Goal: Information Seeking & Learning: Learn about a topic

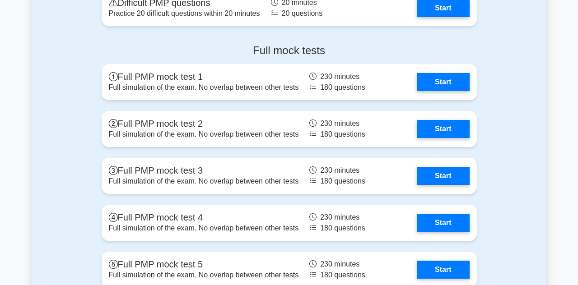
scroll to position [3530, 0]
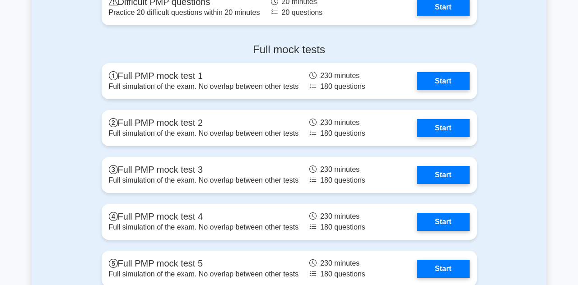
click at [438, 218] on link "Start" at bounding box center [443, 222] width 52 height 18
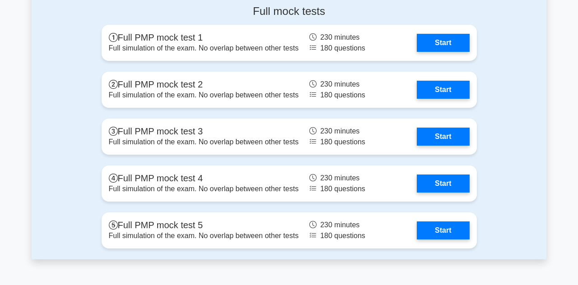
scroll to position [3573, 0]
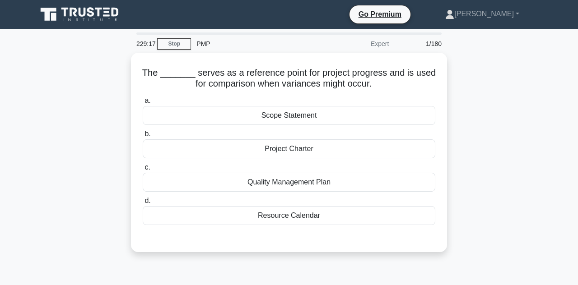
click at [288, 113] on div "Scope Statement" at bounding box center [289, 115] width 292 height 19
click at [143, 104] on input "a. Scope Statement" at bounding box center [143, 101] width 0 height 6
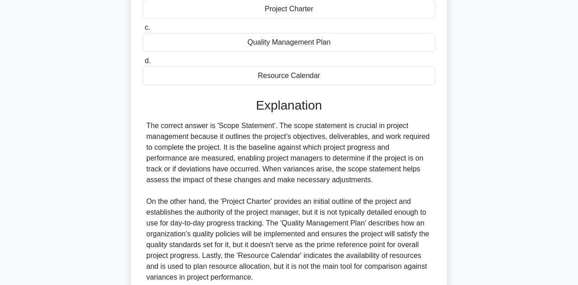
scroll to position [143, 0]
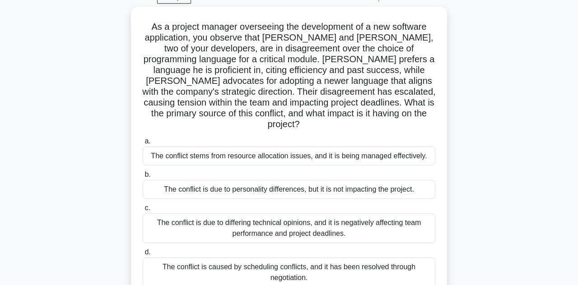
scroll to position [49, 0]
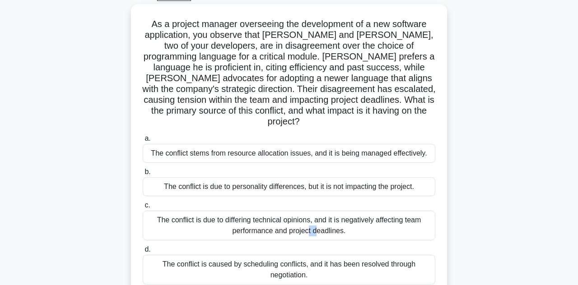
click at [510, 148] on div "As a project manager overseeing the development of a new software application, …" at bounding box center [289, 163] width 515 height 319
click at [360, 216] on div "The conflict is due to differing technical opinions, and it is negatively affec…" at bounding box center [289, 226] width 292 height 30
click at [143, 209] on input "c. The conflict is due to differing technical opinions, and it is negatively af…" at bounding box center [143, 206] width 0 height 6
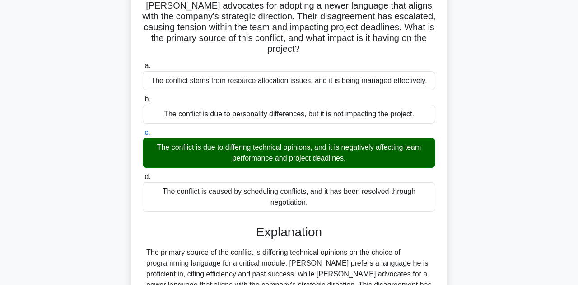
scroll to position [172, 0]
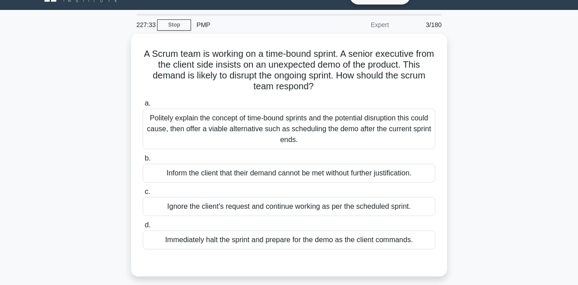
scroll to position [5, 0]
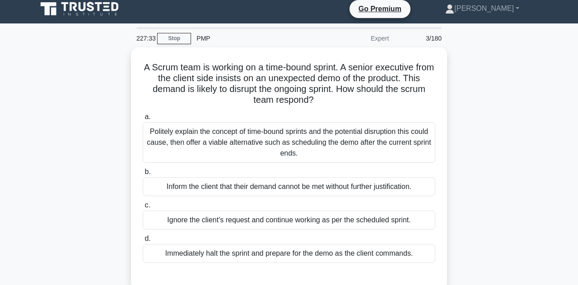
click at [407, 140] on div "Politely explain the concept of time-bound sprints and the potential disruption…" at bounding box center [289, 142] width 292 height 41
click at [143, 120] on input "a. Politely explain the concept of time-bound sprints and the potential disrupt…" at bounding box center [143, 117] width 0 height 6
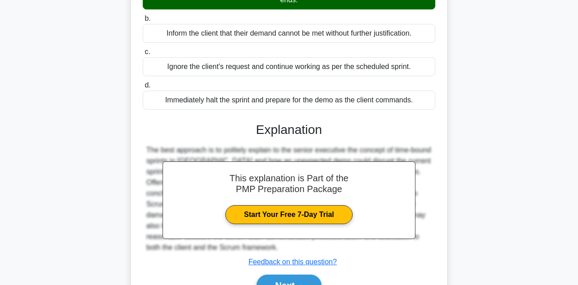
scroll to position [161, 0]
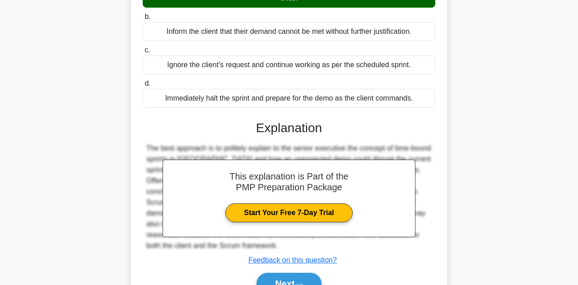
click at [300, 282] on icon at bounding box center [299, 284] width 8 height 5
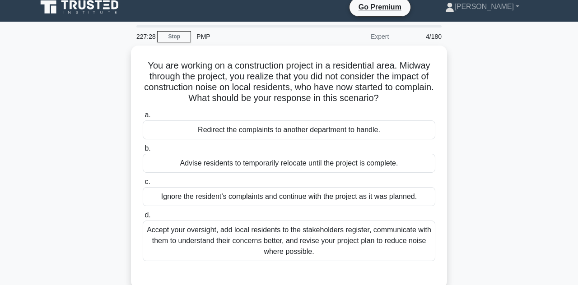
scroll to position [0, 0]
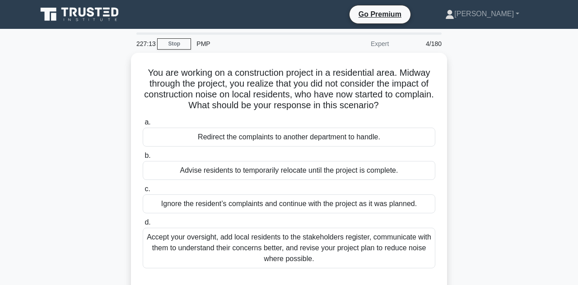
click at [394, 252] on div "Accept your oversight, add local residents to the stakeholders register, commun…" at bounding box center [289, 248] width 292 height 41
click at [143, 226] on input "d. Accept your oversight, add local residents to the stakeholders register, com…" at bounding box center [143, 223] width 0 height 6
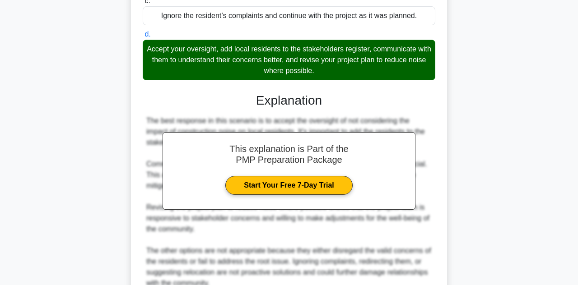
scroll to position [189, 0]
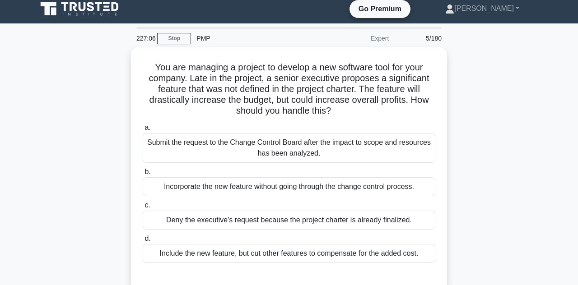
scroll to position [9, 0]
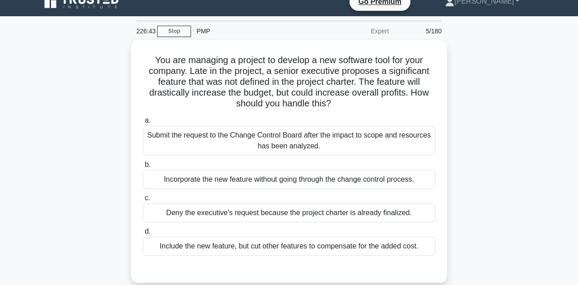
click at [32, 137] on div "You are managing a project to develop a new software tool for your company. Lat…" at bounding box center [289, 167] width 515 height 254
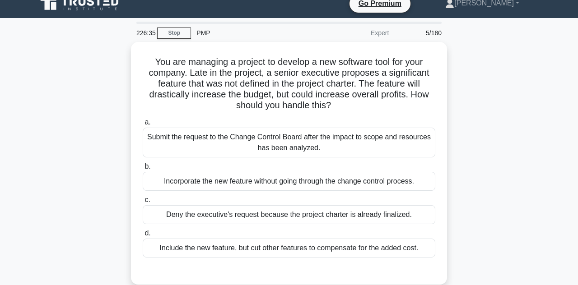
click at [346, 132] on div "Submit the request to the Change Control Board after the impact to scope and re…" at bounding box center [289, 143] width 292 height 30
click at [143, 125] on input "a. Submit the request to the Change Control Board after the impact to scope and…" at bounding box center [143, 123] width 0 height 6
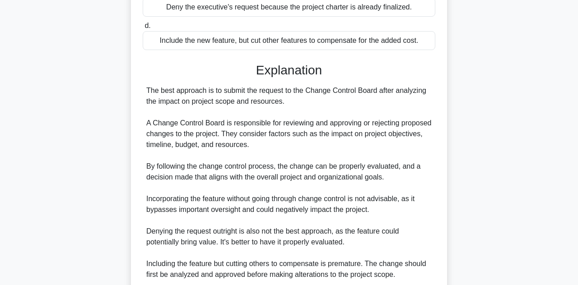
scroll to position [219, 0]
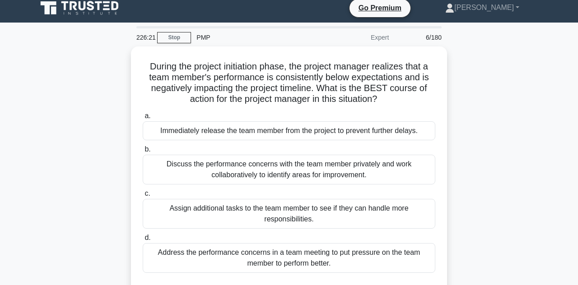
scroll to position [0, 0]
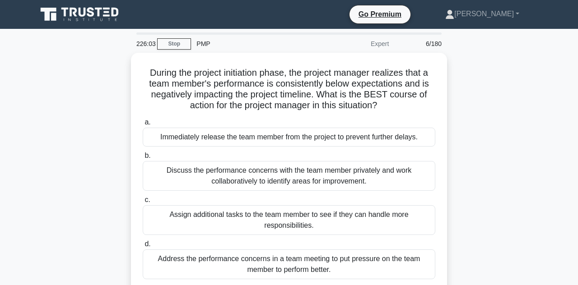
click at [353, 173] on div "Discuss the performance concerns with the team member privately and work collab…" at bounding box center [289, 176] width 292 height 30
click at [143, 159] on input "b. Discuss the performance concerns with the team member privately and work col…" at bounding box center [143, 156] width 0 height 6
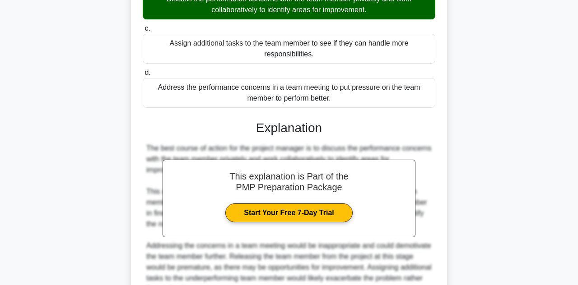
scroll to position [215, 0]
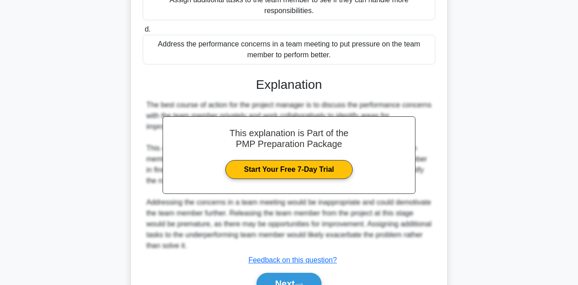
click at [296, 280] on button "Next" at bounding box center [288, 284] width 65 height 22
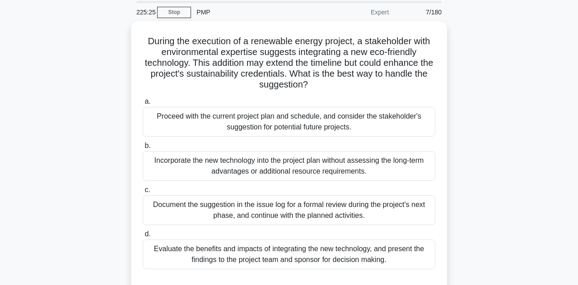
scroll to position [29, 0]
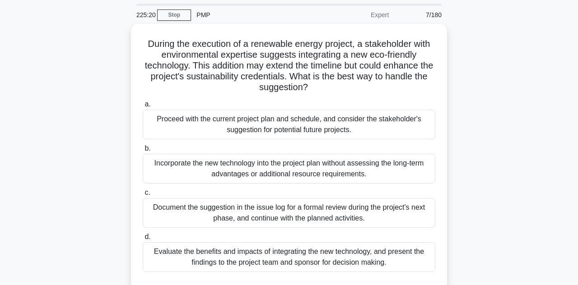
click at [361, 262] on div "Evaluate the benefits and impacts of integrating the new technology, and presen…" at bounding box center [289, 257] width 292 height 30
click at [143, 240] on input "d. Evaluate the benefits and impacts of integrating the new technology, and pre…" at bounding box center [143, 237] width 0 height 6
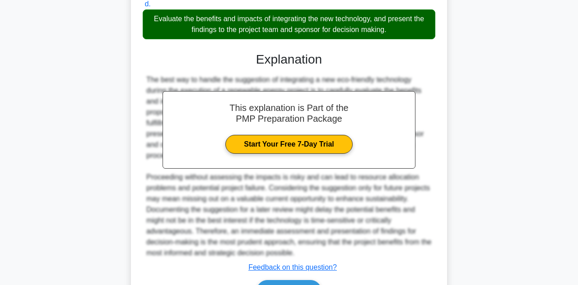
scroll to position [269, 0]
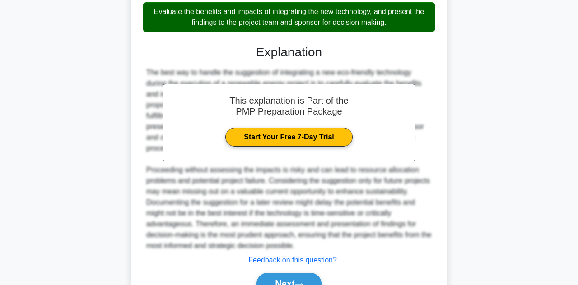
click at [314, 284] on button "Next" at bounding box center [288, 284] width 65 height 22
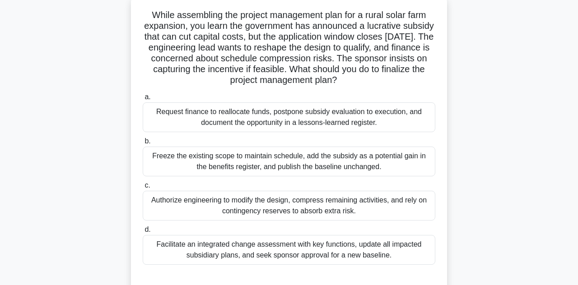
scroll to position [57, 0]
click at [63, 92] on div "While assembling the project management plan for a rural solar farm expansion, …" at bounding box center [289, 150] width 515 height 308
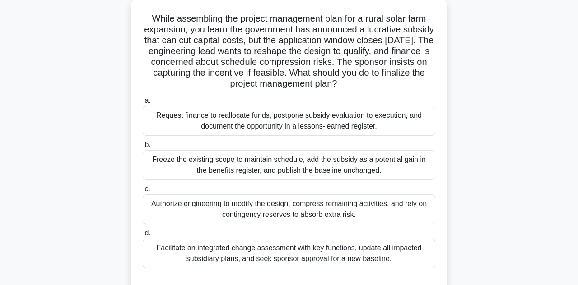
scroll to position [39, 0]
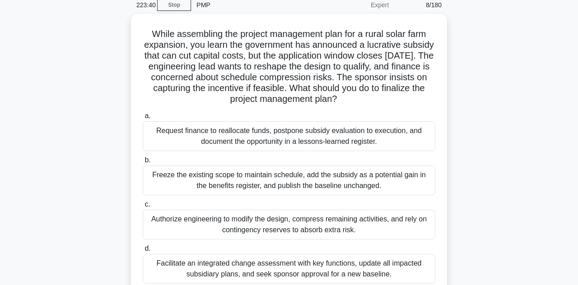
click at [362, 264] on div "Facilitate an integrated change assessment with key functions, update all impac…" at bounding box center [289, 269] width 292 height 30
click at [143, 252] on input "d. Facilitate an integrated change assessment with key functions, update all im…" at bounding box center [143, 249] width 0 height 6
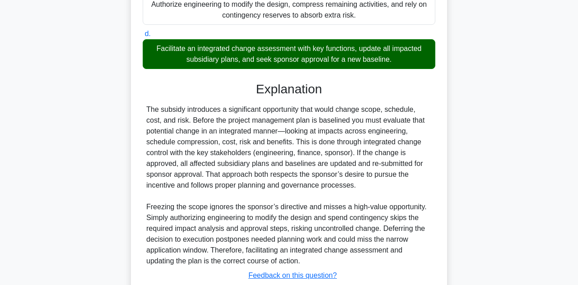
scroll to position [269, 0]
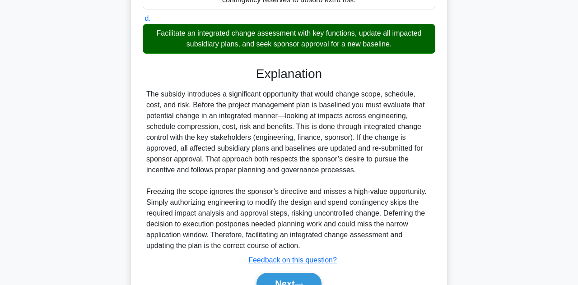
click at [294, 283] on button "Next" at bounding box center [288, 284] width 65 height 22
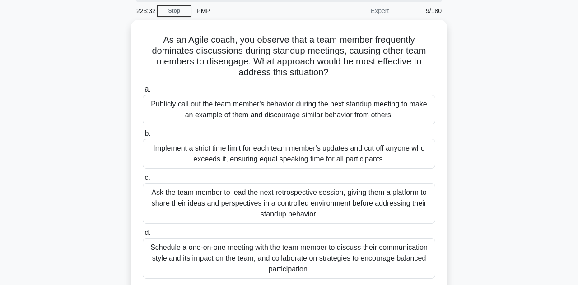
scroll to position [30, 0]
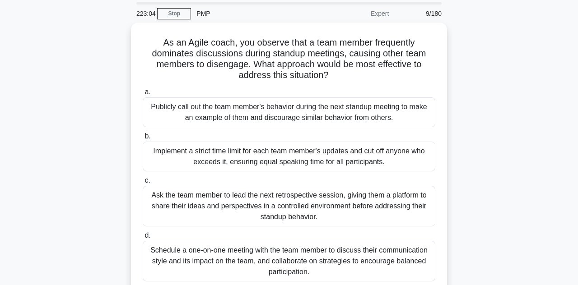
click at [379, 264] on div "Schedule a one-on-one meeting with the team member to discuss their communicati…" at bounding box center [289, 261] width 292 height 41
click at [143, 239] on input "d. Schedule a one-on-one meeting with the team member to discuss their communic…" at bounding box center [143, 236] width 0 height 6
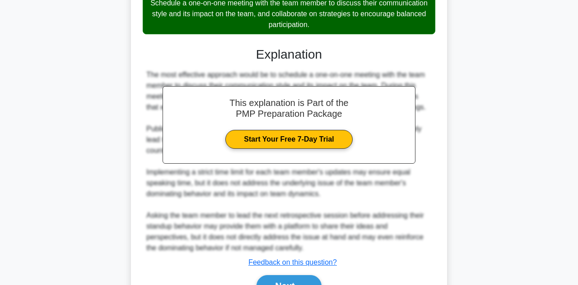
scroll to position [280, 0]
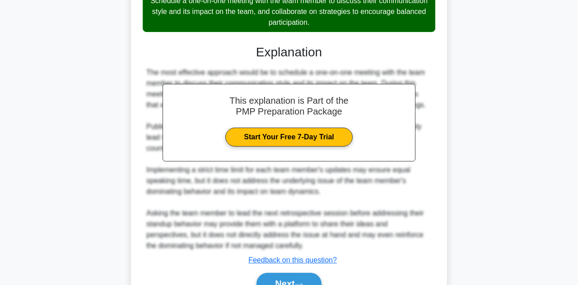
click at [292, 280] on button "Next" at bounding box center [288, 284] width 65 height 22
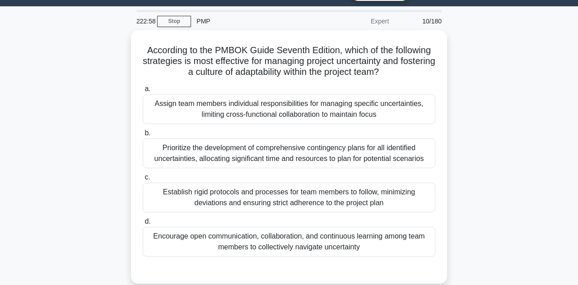
scroll to position [21, 0]
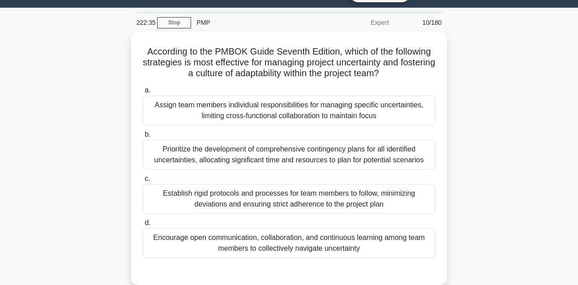
click at [64, 63] on div "According to the PMBOK Guide Seventh Edition, which of the following strategies…" at bounding box center [289, 164] width 515 height 264
click at [61, 60] on div "According to the PMBOK Guide Seventh Edition, which of the following strategies…" at bounding box center [289, 164] width 515 height 264
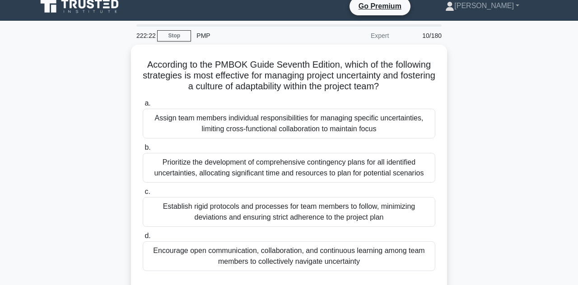
click at [61, 70] on div "According to the PMBOK Guide Seventh Edition, which of the following strategies…" at bounding box center [289, 177] width 515 height 264
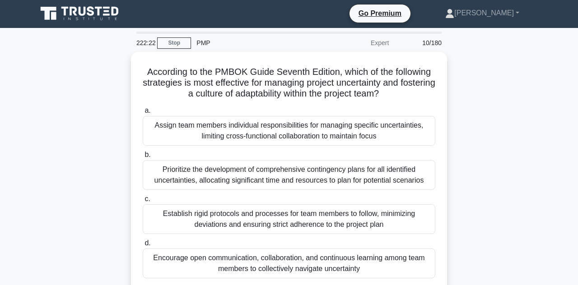
click at [61, 85] on div "According to the PMBOK Guide Seventh Edition, which of the following strategies…" at bounding box center [289, 184] width 515 height 264
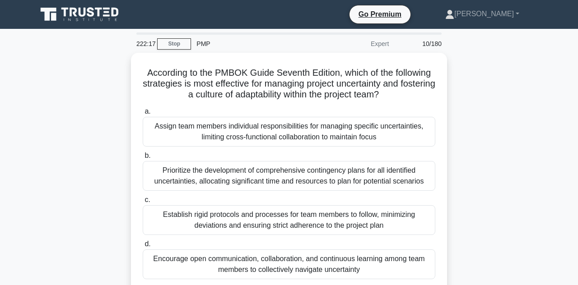
click at [366, 262] on div "Encourage open communication, collaboration, and continuous learning among team…" at bounding box center [289, 265] width 292 height 30
click at [143, 247] on input "d. Encourage open communication, collaboration, and continuous learning among t…" at bounding box center [143, 244] width 0 height 6
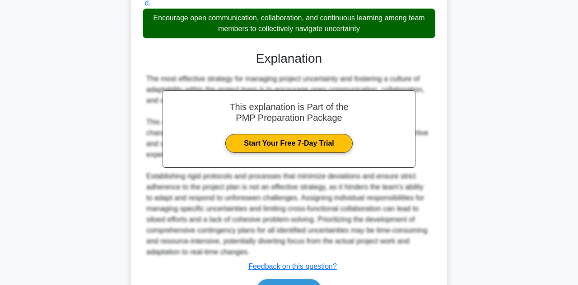
scroll to position [247, 0]
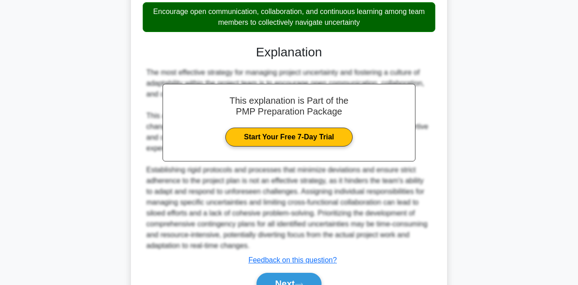
click at [299, 285] on button "Next" at bounding box center [288, 284] width 65 height 22
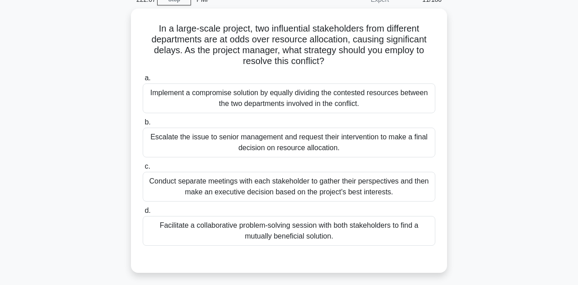
scroll to position [44, 0]
click at [336, 232] on div "Facilitate a collaborative problem-solving session with both stakeholders to fi…" at bounding box center [289, 232] width 292 height 30
click at [143, 214] on input "d. Facilitate a collaborative problem-solving session with both stakeholders to…" at bounding box center [143, 212] width 0 height 6
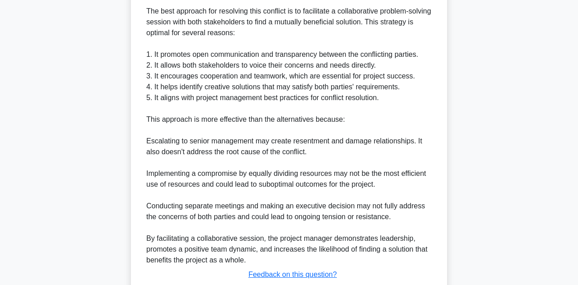
scroll to position [334, 0]
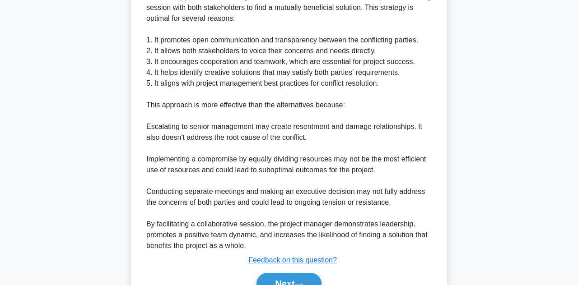
click at [300, 282] on icon at bounding box center [299, 284] width 8 height 5
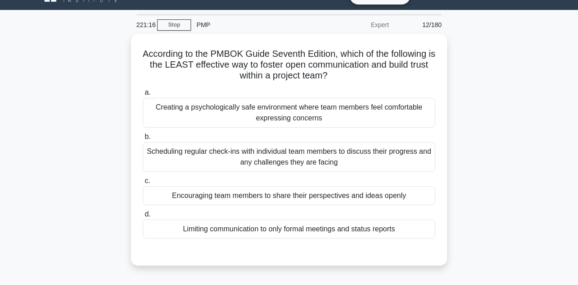
scroll to position [19, 0]
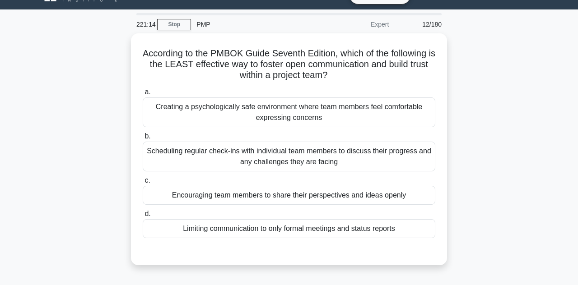
click at [388, 228] on div "Limiting communication to only formal meetings and status reports" at bounding box center [289, 228] width 292 height 19
click at [143, 217] on input "d. Limiting communication to only formal meetings and status reports" at bounding box center [143, 214] width 0 height 6
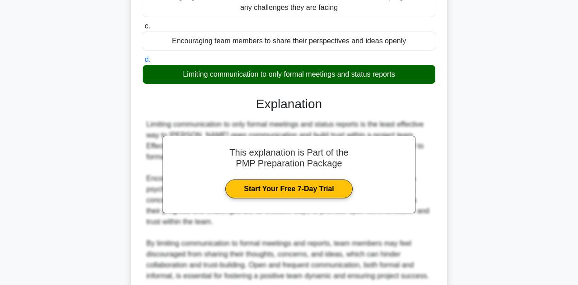
scroll to position [204, 0]
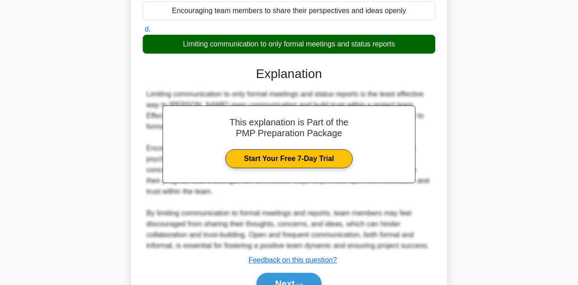
click at [320, 274] on button "Next" at bounding box center [288, 284] width 65 height 22
click at [310, 278] on button "Next" at bounding box center [288, 284] width 65 height 22
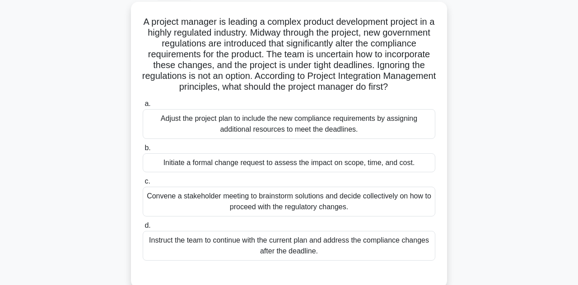
scroll to position [51, 0]
click at [55, 50] on div "A project manager is leading a complex product development project in a highly …" at bounding box center [289, 150] width 515 height 297
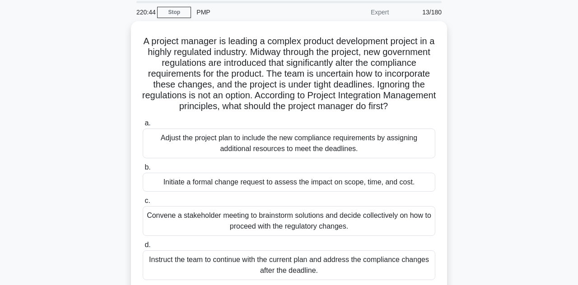
scroll to position [27, 0]
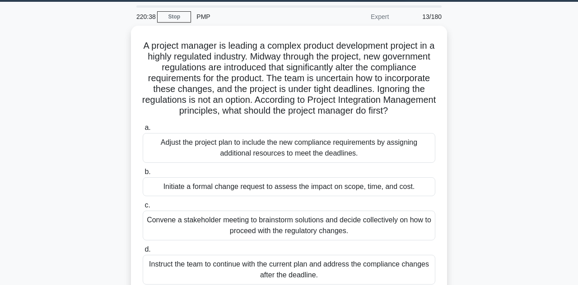
click at [337, 181] on div "Initiate a formal change request to assess the impact on scope, time, and cost." at bounding box center [289, 186] width 292 height 19
click at [143, 175] on input "b. Initiate a formal change request to assess the impact on scope, time, and co…" at bounding box center [143, 172] width 0 height 6
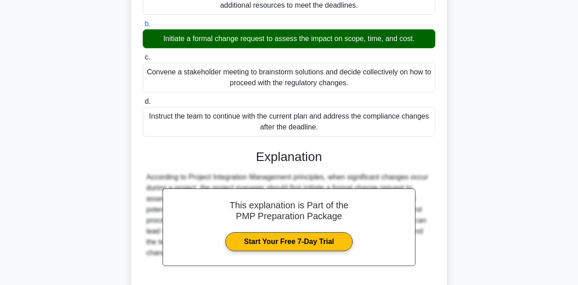
scroll to position [204, 0]
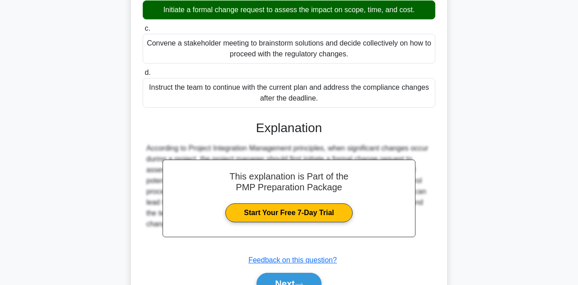
click at [302, 282] on icon at bounding box center [299, 284] width 8 height 5
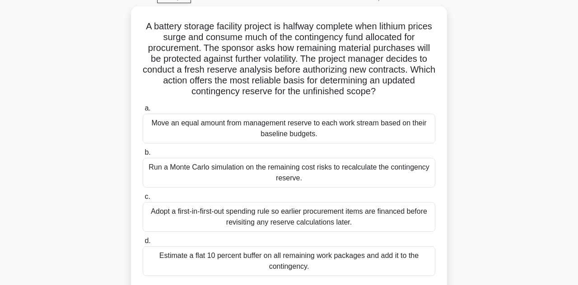
scroll to position [47, 0]
click at [377, 169] on div "Run a Monte Carlo simulation on the remaining cost risks to recalculate the con…" at bounding box center [289, 173] width 292 height 30
click at [143, 155] on input "b. Run a Monte Carlo simulation on the remaining cost risks to recalculate the …" at bounding box center [143, 152] width 0 height 6
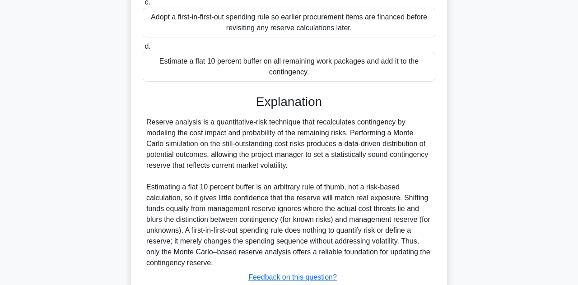
scroll to position [258, 0]
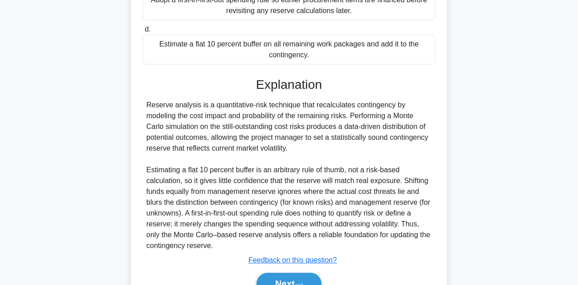
click at [311, 278] on button "Next" at bounding box center [288, 284] width 65 height 22
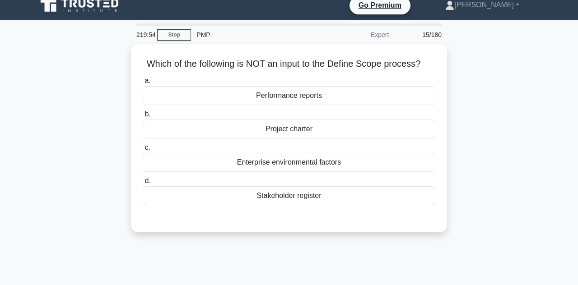
scroll to position [9, 0]
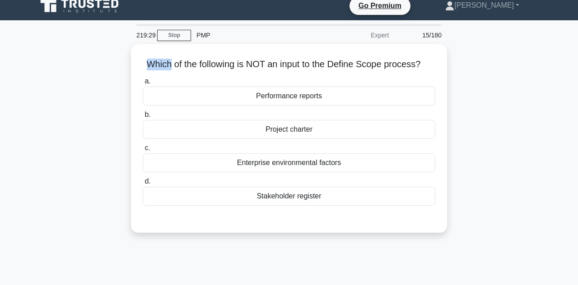
click at [62, 88] on div "Which of the following is NOT an input to the Define Scope process? .spinner_0X…" at bounding box center [289, 143] width 515 height 199
click at [321, 91] on div "Performance reports" at bounding box center [289, 96] width 292 height 19
click at [143, 84] on input "a. Performance reports" at bounding box center [143, 82] width 0 height 6
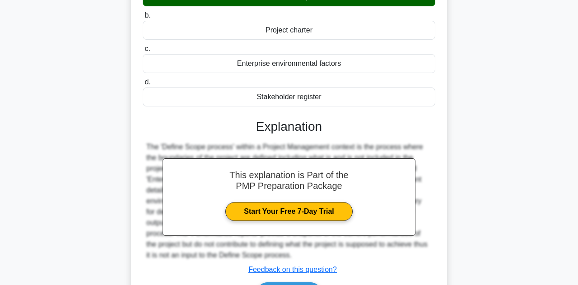
scroll to position [159, 0]
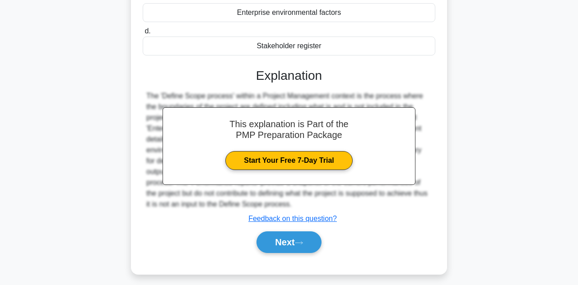
click at [311, 244] on button "Next" at bounding box center [288, 243] width 65 height 22
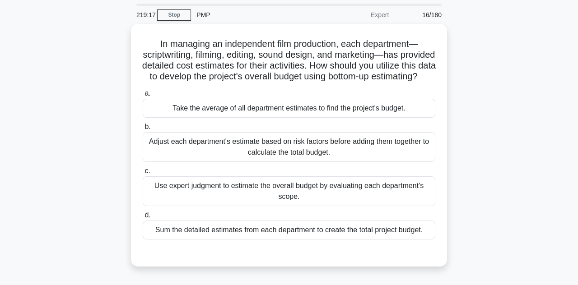
scroll to position [13, 0]
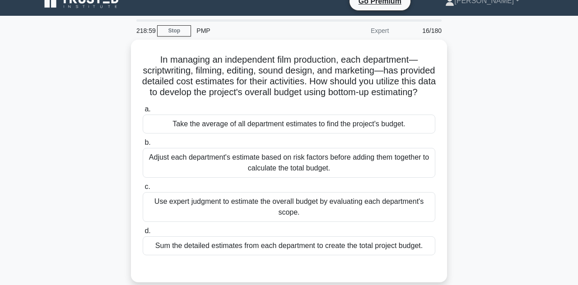
click at [397, 254] on div "Sum the detailed estimates from each department to create the total project bud…" at bounding box center [289, 246] width 292 height 19
click at [143, 234] on input "d. Sum the detailed estimates from each department to create the total project …" at bounding box center [143, 231] width 0 height 6
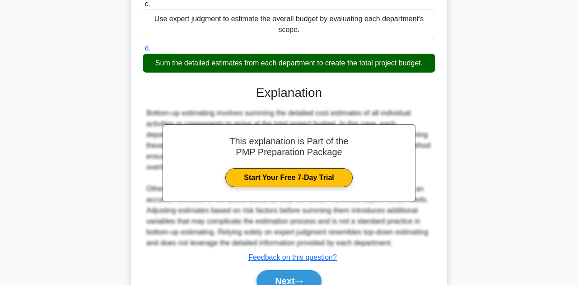
scroll to position [196, 0]
click at [297, 285] on button "Next" at bounding box center [288, 281] width 65 height 22
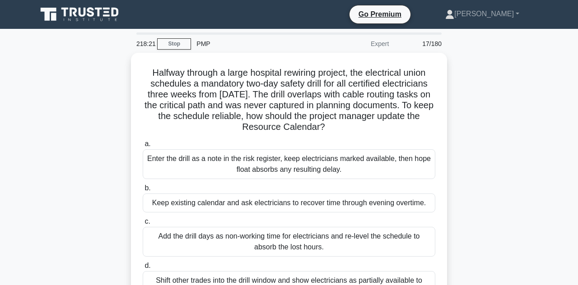
scroll to position [0, 0]
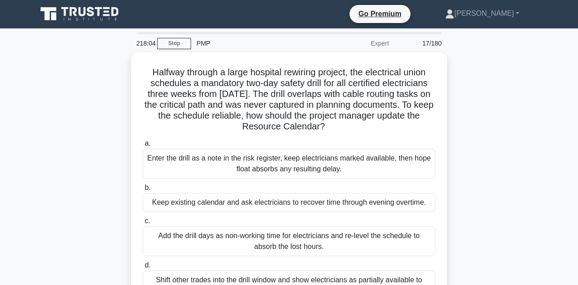
click at [372, 156] on div "Enter the drill as a note in the risk register, keep electricians marked availa…" at bounding box center [289, 164] width 292 height 30
click at [143, 147] on input "a. Enter the drill as a note in the risk register, keep electricians marked ava…" at bounding box center [143, 144] width 0 height 6
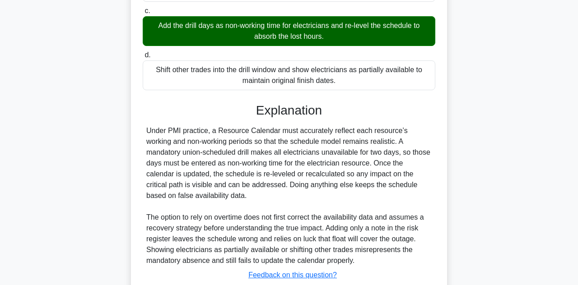
scroll to position [227, 0]
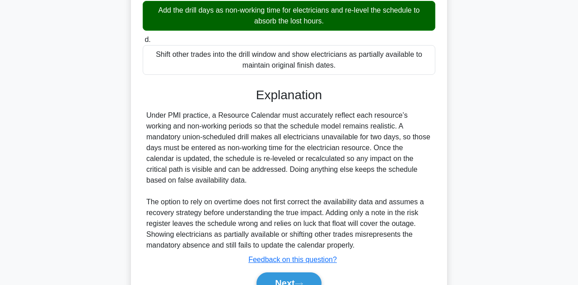
click at [305, 275] on button "Next" at bounding box center [288, 284] width 65 height 22
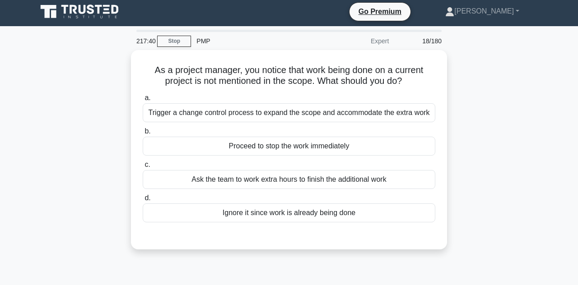
scroll to position [5, 0]
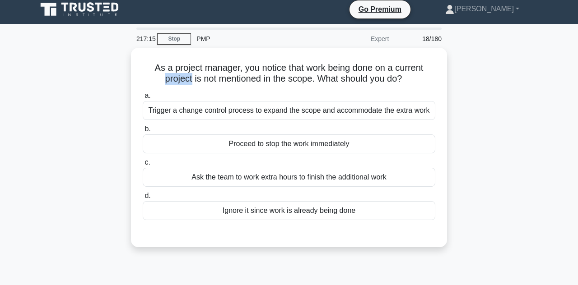
click at [63, 98] on div "As a project manager, you notice that work being done on a current project is n…" at bounding box center [289, 153] width 515 height 210
click at [59, 99] on div "As a project manager, you notice that work being done on a current project is n…" at bounding box center [289, 153] width 515 height 210
click at [355, 108] on div "Trigger a change control process to expand the scope and accommodate the extra …" at bounding box center [289, 110] width 292 height 19
click at [143, 99] on input "a. Trigger a change control process to expand the scope and accommodate the ext…" at bounding box center [143, 96] width 0 height 6
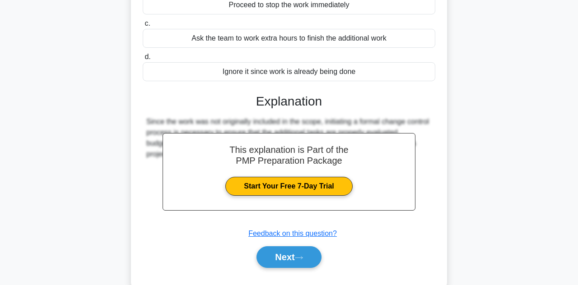
scroll to position [147, 0]
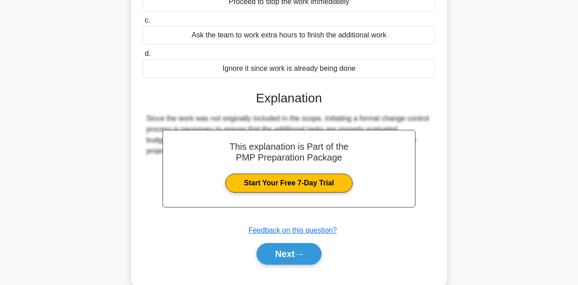
click at [309, 250] on button "Next" at bounding box center [288, 254] width 65 height 22
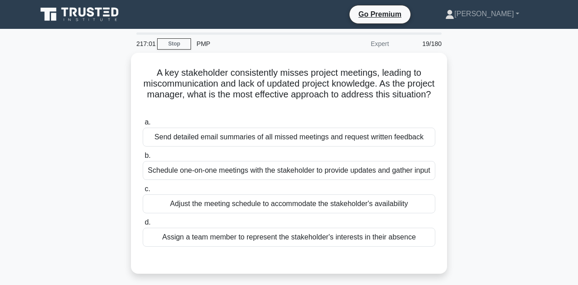
scroll to position [0, 0]
click at [354, 164] on div "Schedule one-on-one meetings with the stakeholder to provide updates and gather…" at bounding box center [289, 170] width 292 height 19
click at [143, 159] on input "b. Schedule one-on-one meetings with the stakeholder to provide updates and gat…" at bounding box center [143, 156] width 0 height 6
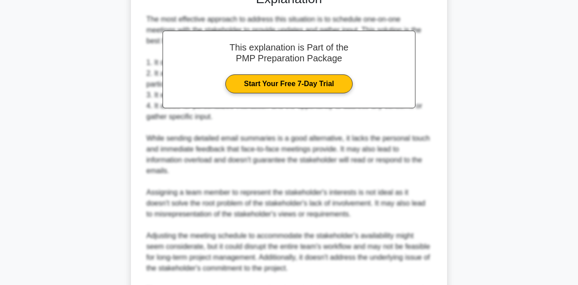
scroll to position [323, 0]
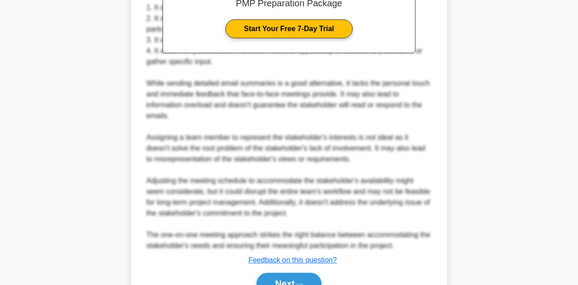
click at [313, 280] on button "Next" at bounding box center [288, 284] width 65 height 22
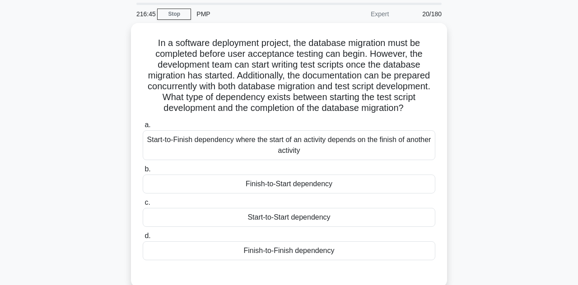
scroll to position [29, 0]
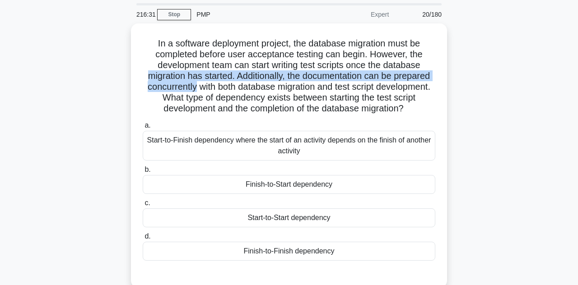
click at [64, 109] on div "In a software deployment project, the database migration must be completed befo…" at bounding box center [289, 160] width 515 height 275
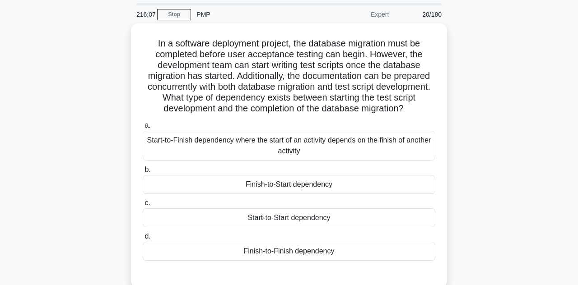
scroll to position [38, 0]
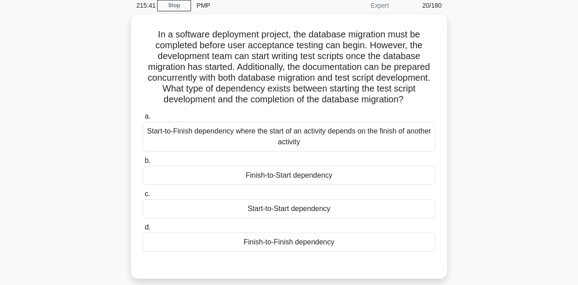
click at [64, 76] on div "In a software deployment project, the database migration must be completed befo…" at bounding box center [289, 151] width 515 height 275
click at [6, 191] on main "215:37 Stop PMP Expert 20/180 In a software deployment project, the database mi…" at bounding box center [289, 220] width 578 height 459
click at [343, 206] on div "Start-to-Start dependency" at bounding box center [289, 209] width 292 height 19
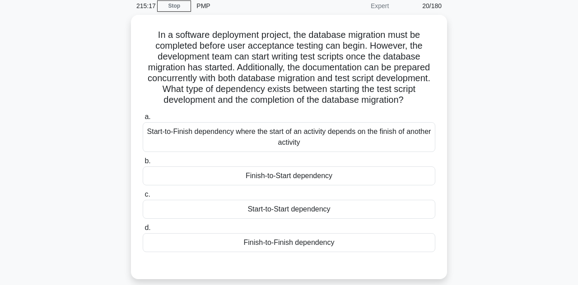
click at [143, 198] on input "c. Start-to-Start dependency" at bounding box center [143, 195] width 0 height 6
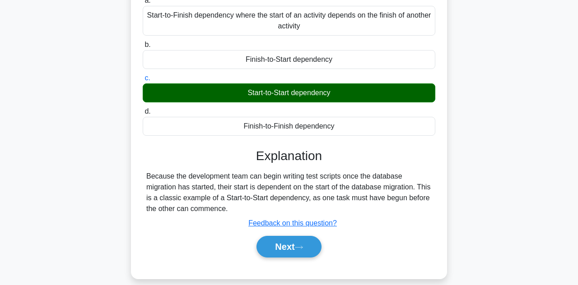
scroll to position [155, 0]
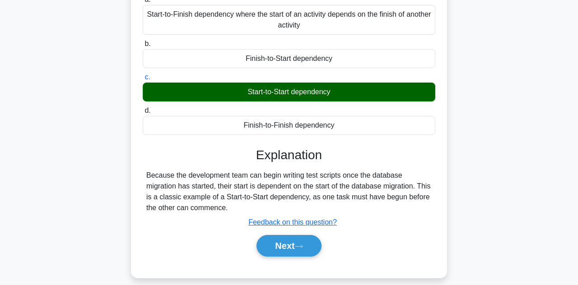
click at [297, 248] on button "Next" at bounding box center [288, 246] width 65 height 22
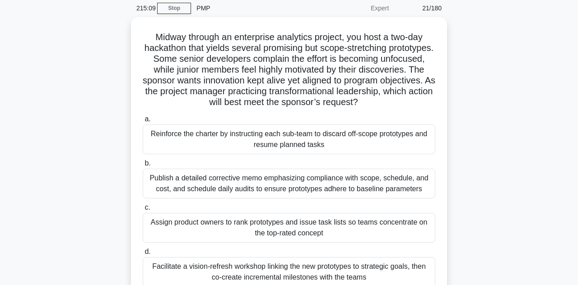
scroll to position [20, 0]
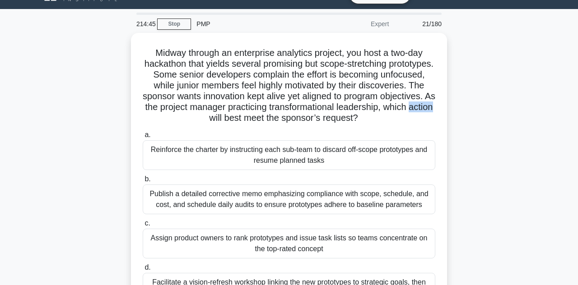
click at [40, 129] on div "Midway through an enterprise analytics project, you host a two-day hackathon th…" at bounding box center [289, 187] width 515 height 308
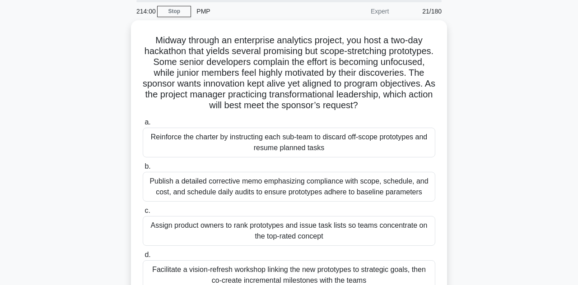
scroll to position [33, 0]
click at [360, 274] on div "Facilitate a vision-refresh workshop linking the new prototypes to strategic go…" at bounding box center [289, 275] width 292 height 30
click at [143, 257] on input "d. Facilitate a vision-refresh workshop linking the new prototypes to strategic…" at bounding box center [143, 254] width 0 height 6
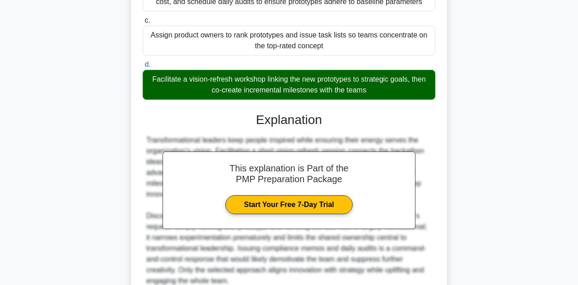
scroll to position [258, 0]
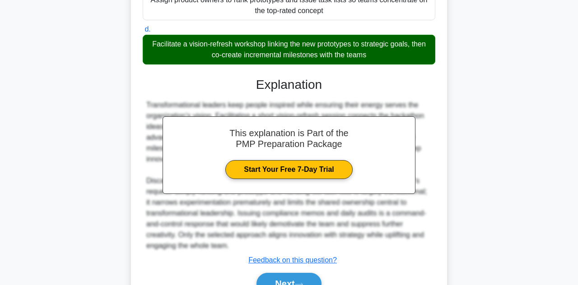
click at [297, 278] on button "Next" at bounding box center [288, 284] width 65 height 22
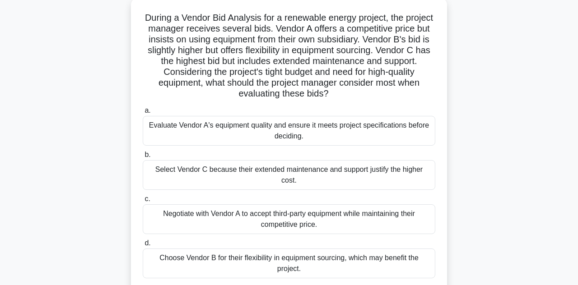
scroll to position [60, 0]
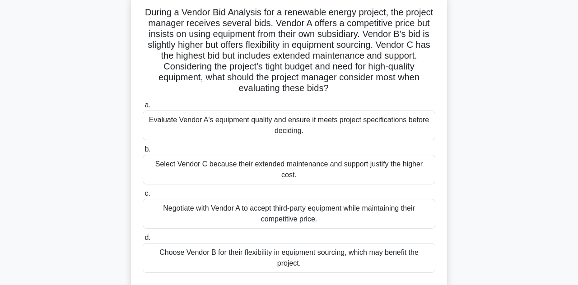
click at [32, 66] on div "During a Vendor Bid Analysis for a renewable energy project, the project manage…" at bounding box center [289, 151] width 515 height 319
click at [323, 199] on div "Negotiate with Vendor A to accept third-party equipment while maintaining their…" at bounding box center [289, 214] width 292 height 30
click at [143, 197] on input "c. Negotiate with Vendor A to accept third-party equipment while maintaining th…" at bounding box center [143, 194] width 0 height 6
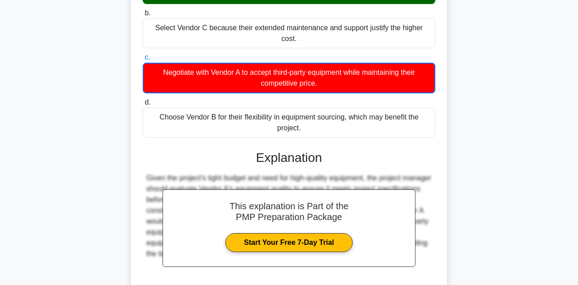
scroll to position [216, 0]
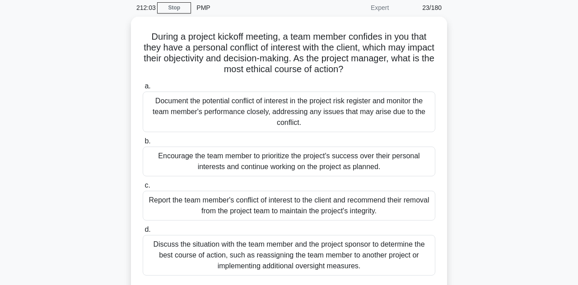
scroll to position [23, 0]
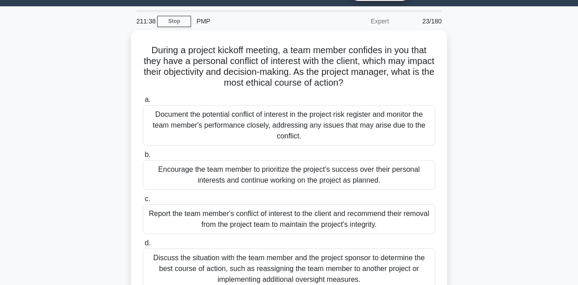
click at [40, 117] on div "During a project kickoff meeting, a team member confides in you that they have …" at bounding box center [289, 178] width 515 height 297
click at [38, 143] on div "During a project kickoff meeting, a team member confides in you that they have …" at bounding box center [289, 178] width 515 height 297
click at [39, 143] on div "During a project kickoff meeting, a team member confides in you that they have …" at bounding box center [289, 178] width 515 height 297
click at [342, 118] on div "Document the potential conflict of interest in the project risk register and mo…" at bounding box center [289, 125] width 292 height 41
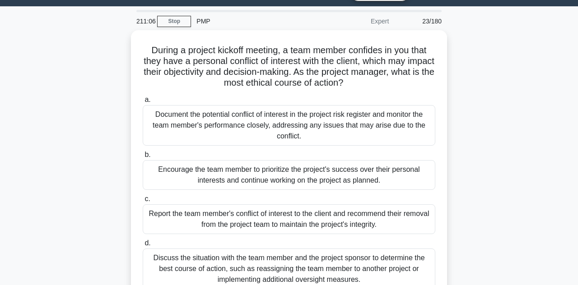
click at [143, 103] on input "a. Document the potential conflict of interest in the project risk register and…" at bounding box center [143, 100] width 0 height 6
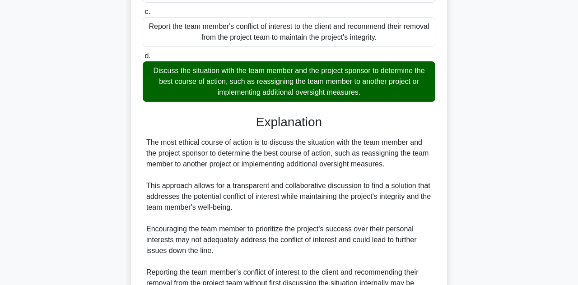
scroll to position [303, 0]
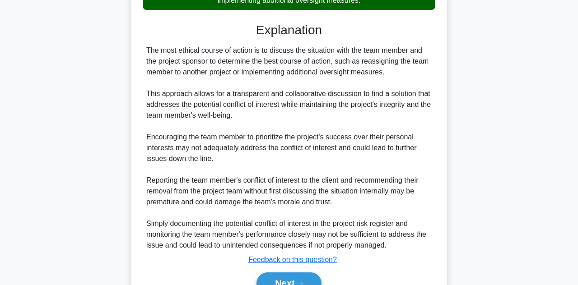
click at [300, 276] on button "Next" at bounding box center [288, 284] width 65 height 22
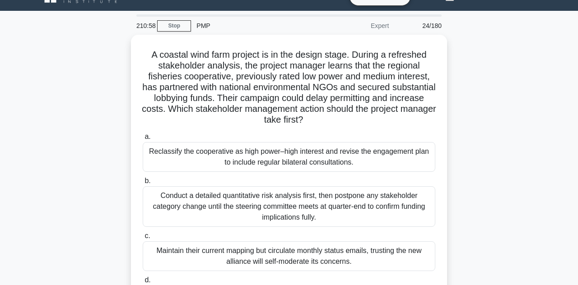
scroll to position [16, 0]
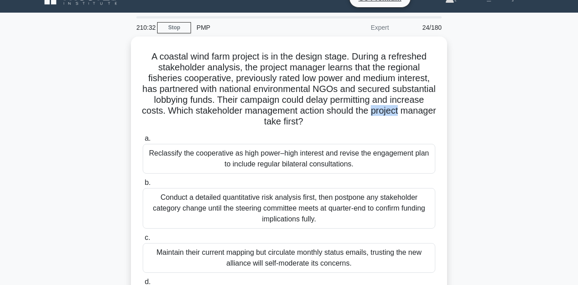
click at [465, 222] on div "A coastal wind farm project is in the design stage. During a refreshed stakehol…" at bounding box center [289, 196] width 515 height 319
click at [363, 155] on div "Reclassify the cooperative as high power–high interest and revise the engagemen…" at bounding box center [289, 159] width 292 height 30
click at [143, 142] on input "a. Reclassify the cooperative as high power–high interest and revise the engage…" at bounding box center [143, 139] width 0 height 6
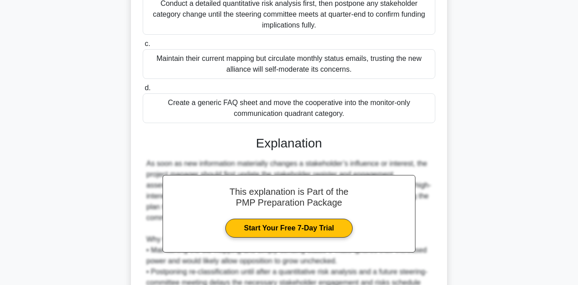
scroll to position [280, 0]
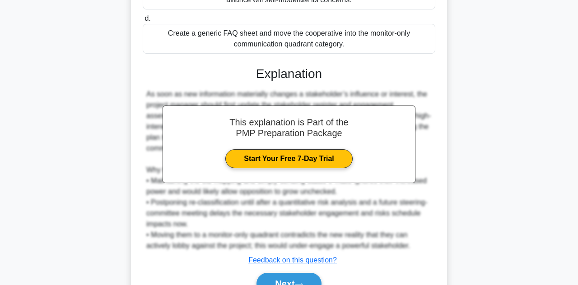
click at [296, 278] on button "Next" at bounding box center [288, 284] width 65 height 22
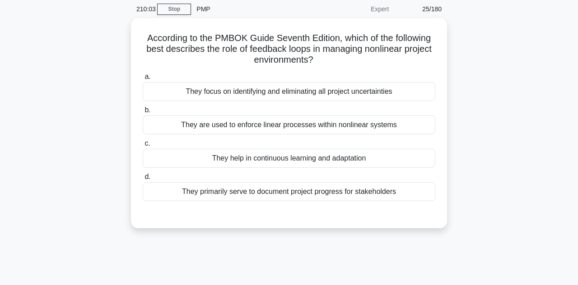
scroll to position [37, 0]
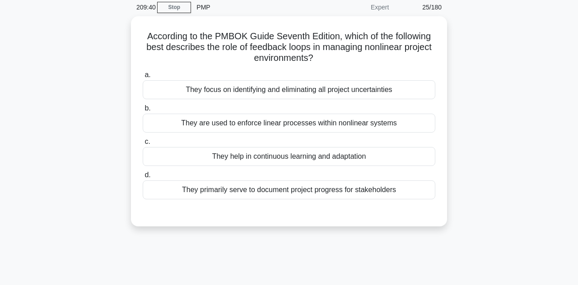
click at [41, 70] on div "According to the PMBOK Guide Seventh Edition, which of the following best descr…" at bounding box center [289, 126] width 515 height 221
click at [346, 94] on div "They focus on identifying and eliminating all project uncertainties" at bounding box center [289, 89] width 292 height 19
click at [143, 78] on input "a. They focus on identifying and eliminating all project uncertainties" at bounding box center [143, 75] width 0 height 6
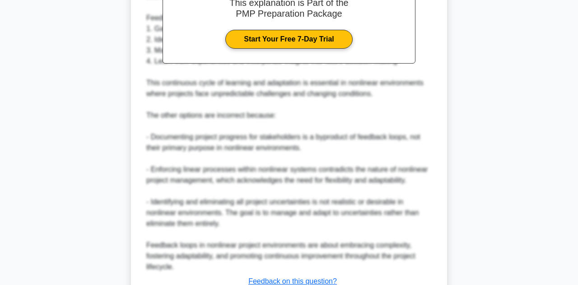
scroll to position [325, 0]
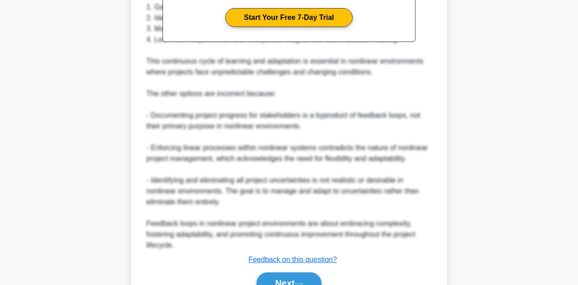
click at [304, 283] on button "Next" at bounding box center [288, 284] width 65 height 22
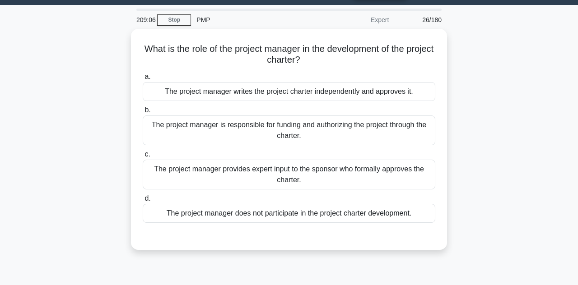
scroll to position [21, 0]
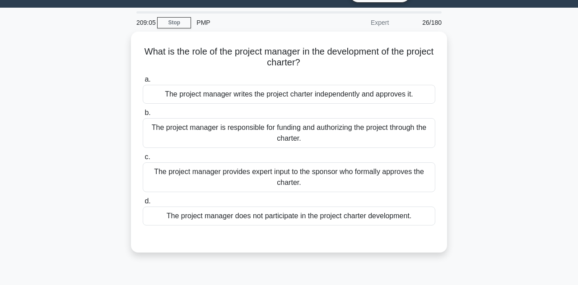
click at [390, 176] on div "The project manager provides expert input to the sponsor who formally approves …" at bounding box center [289, 177] width 292 height 30
click at [143, 160] on input "c. The project manager provides expert input to the sponsor who formally approv…" at bounding box center [143, 157] width 0 height 6
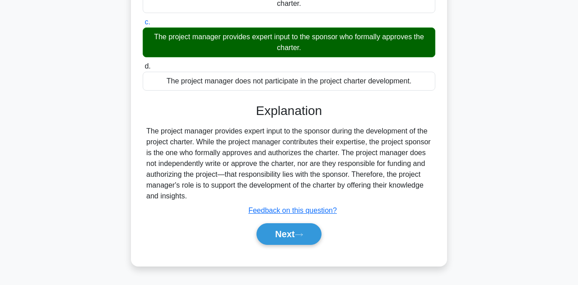
scroll to position [159, 0]
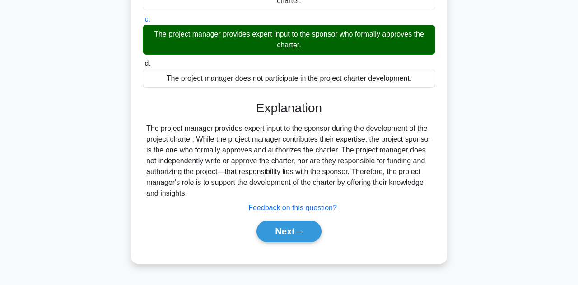
click at [311, 231] on button "Next" at bounding box center [288, 232] width 65 height 22
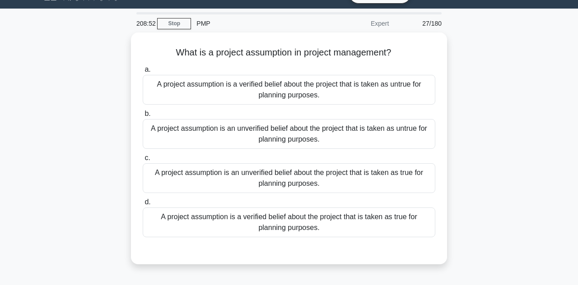
scroll to position [17, 0]
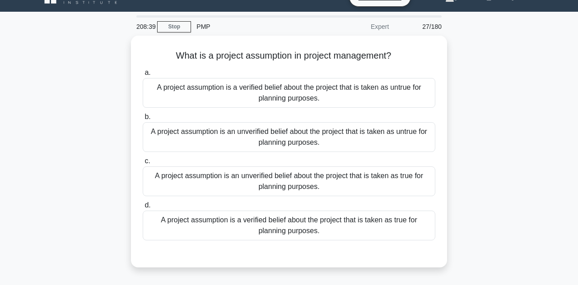
click at [340, 175] on div "A project assumption is an unverified belief about the project that is taken as…" at bounding box center [289, 182] width 292 height 30
click at [143, 164] on input "c. A project assumption is an unverified belief about the project that is taken…" at bounding box center [143, 161] width 0 height 6
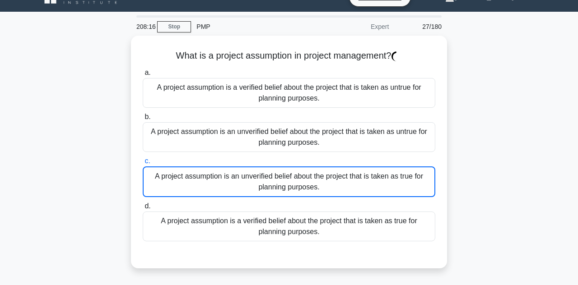
scroll to position [18, 0]
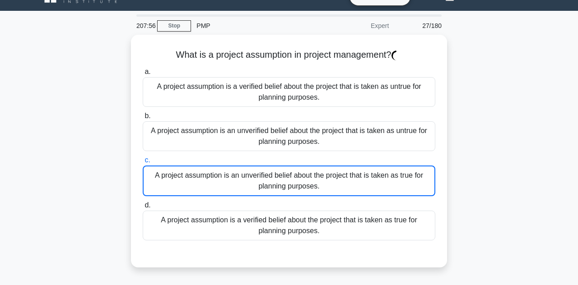
click at [299, 174] on div "A project assumption is an unverified belief about the project that is taken as…" at bounding box center [289, 181] width 292 height 31
click at [143, 163] on input "c. A project assumption is an unverified belief about the project that is taken…" at bounding box center [143, 161] width 0 height 6
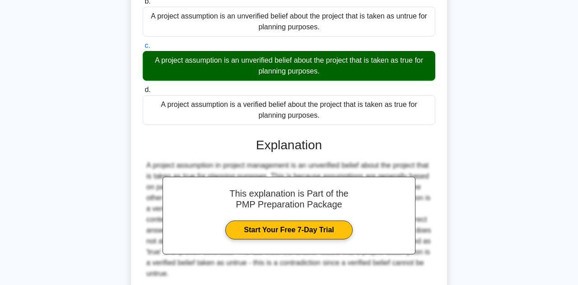
scroll to position [161, 0]
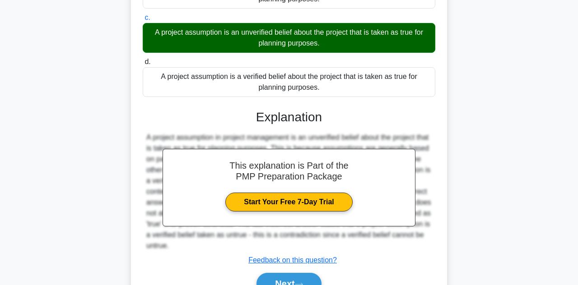
click at [297, 278] on button "Next" at bounding box center [288, 284] width 65 height 22
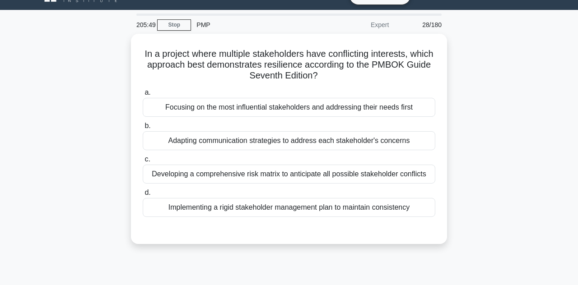
scroll to position [5, 0]
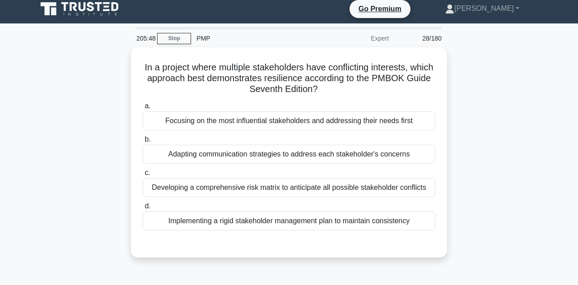
click at [389, 187] on div "Developing a comprehensive risk matrix to anticipate all possible stakeholder c…" at bounding box center [289, 187] width 292 height 19
click at [143, 176] on input "c. Developing a comprehensive risk matrix to anticipate all possible stakeholde…" at bounding box center [143, 173] width 0 height 6
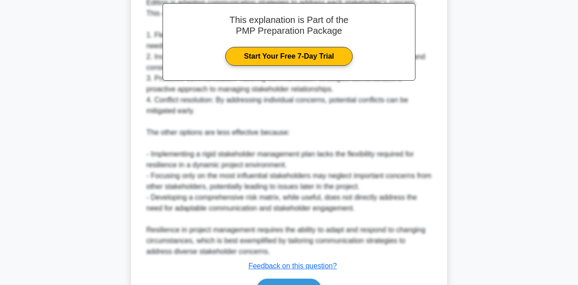
scroll to position [292, 0]
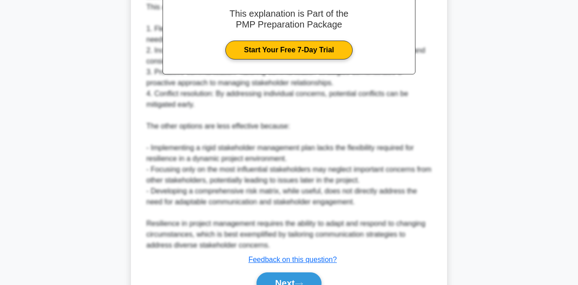
click at [298, 282] on icon at bounding box center [299, 284] width 8 height 5
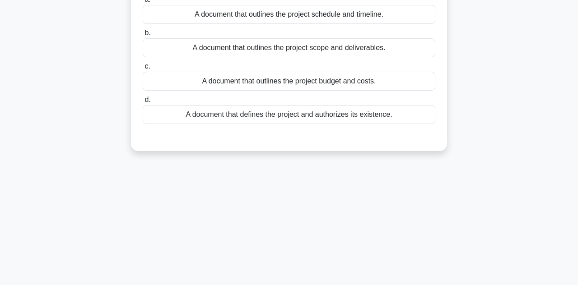
scroll to position [0, 0]
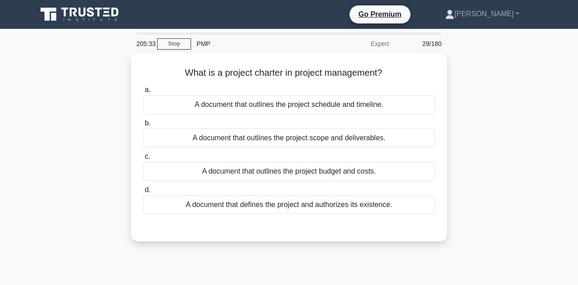
click at [371, 205] on div "A document that defines the project and authorizes its existence." at bounding box center [289, 204] width 292 height 19
click at [143, 193] on input "d. A document that defines the project and authorizes its existence." at bounding box center [143, 190] width 0 height 6
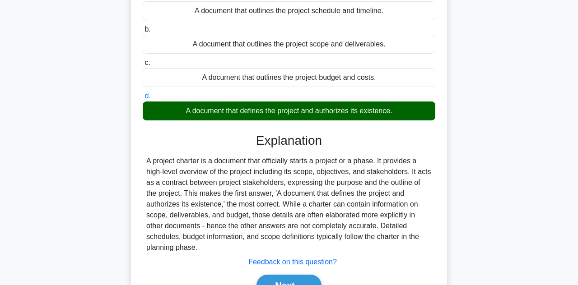
scroll to position [95, 0]
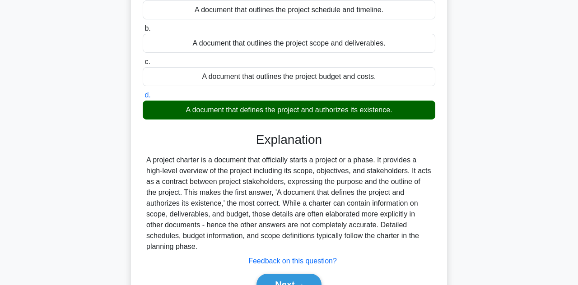
click at [308, 284] on button "Next" at bounding box center [288, 285] width 65 height 22
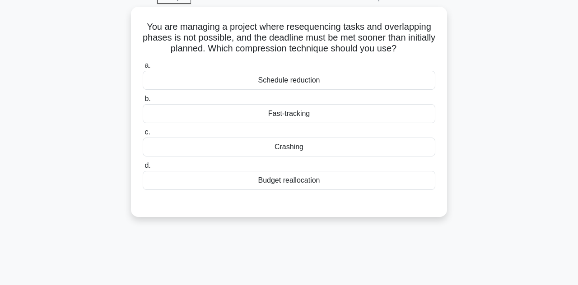
scroll to position [46, 0]
click at [311, 145] on div "Crashing" at bounding box center [289, 147] width 292 height 19
click at [143, 136] on input "c. Crashing" at bounding box center [143, 133] width 0 height 6
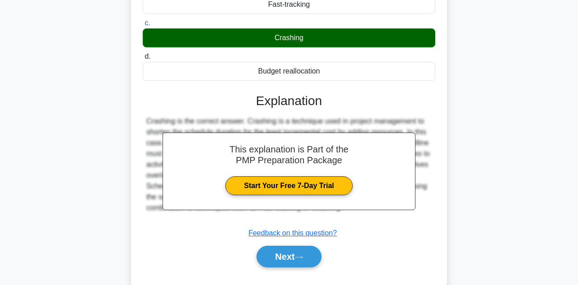
scroll to position [155, 0]
click at [297, 255] on button "Next" at bounding box center [288, 257] width 65 height 22
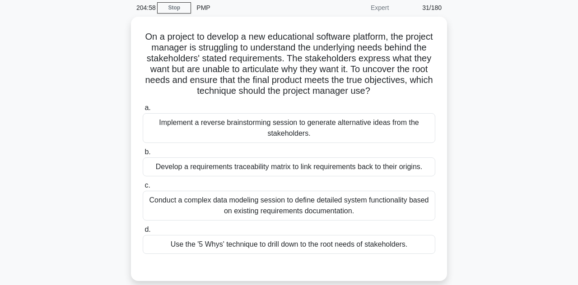
scroll to position [35, 0]
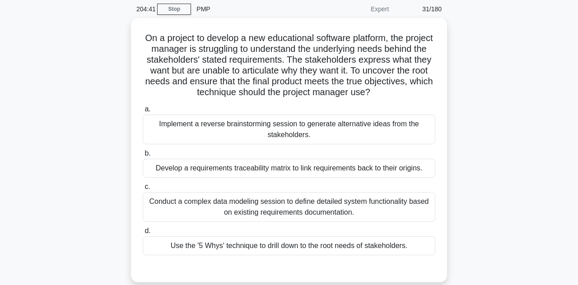
click at [32, 71] on div "On a project to develop a new educational software platform, the project manage…" at bounding box center [289, 155] width 515 height 275
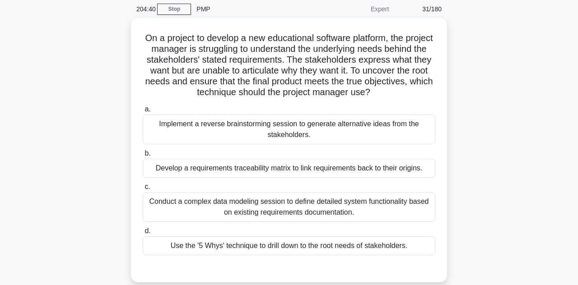
click at [32, 71] on div "On a project to develop a new educational software platform, the project manage…" at bounding box center [289, 155] width 515 height 275
click at [32, 73] on div "On a project to develop a new educational software platform, the project manage…" at bounding box center [289, 155] width 515 height 275
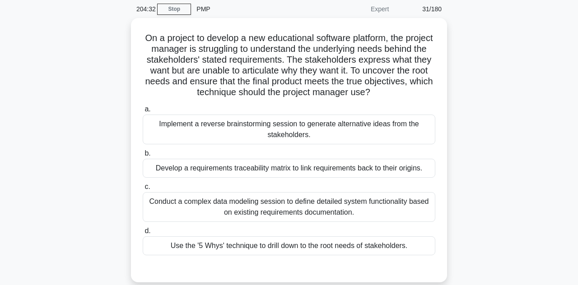
click at [32, 74] on div "On a project to develop a new educational software platform, the project manage…" at bounding box center [289, 155] width 515 height 275
click at [32, 73] on div "On a project to develop a new educational software platform, the project manage…" at bounding box center [289, 155] width 515 height 275
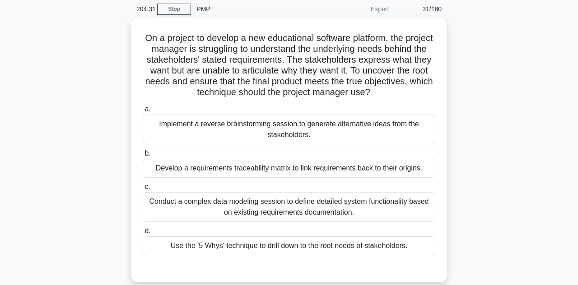
click at [32, 73] on div "On a project to develop a new educational software platform, the project manage…" at bounding box center [289, 155] width 515 height 275
click at [33, 78] on div "On a project to develop a new educational software platform, the project manage…" at bounding box center [289, 155] width 515 height 275
click at [33, 74] on div "On a project to develop a new educational software platform, the project manage…" at bounding box center [289, 155] width 515 height 275
click at [482, 241] on div "On a project to develop a new educational software platform, the project manage…" at bounding box center [289, 155] width 515 height 275
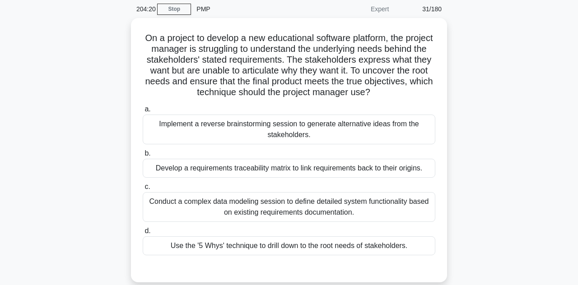
click at [401, 245] on div "Use the '5 Whys' technique to drill down to the root needs of stakeholders." at bounding box center [289, 246] width 292 height 19
click at [143, 234] on input "d. Use the '5 Whys' technique to drill down to the root needs of stakeholders." at bounding box center [143, 231] width 0 height 6
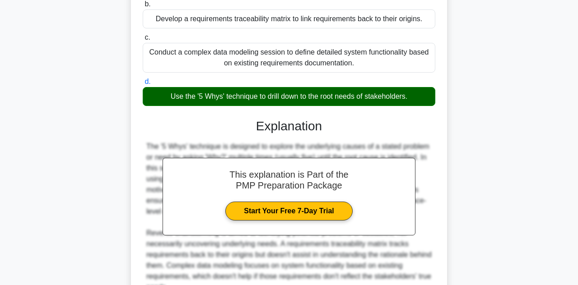
scroll to position [215, 0]
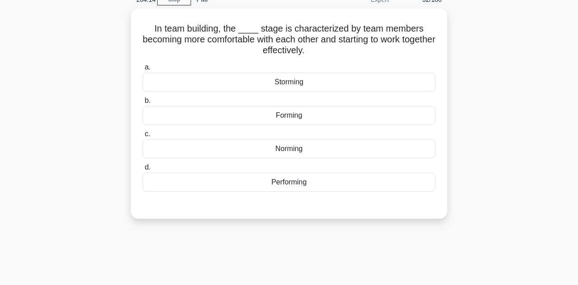
scroll to position [44, 0]
click at [310, 148] on div "Norming" at bounding box center [289, 149] width 292 height 19
click at [143, 138] on input "c. Norming" at bounding box center [143, 135] width 0 height 6
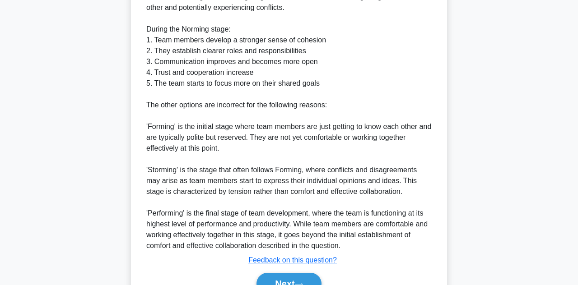
scroll to position [323, 0]
click at [297, 273] on button "Next" at bounding box center [288, 284] width 65 height 22
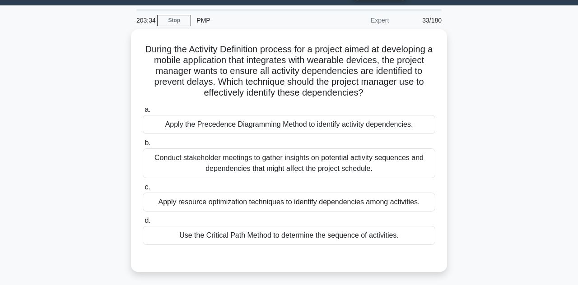
scroll to position [25, 0]
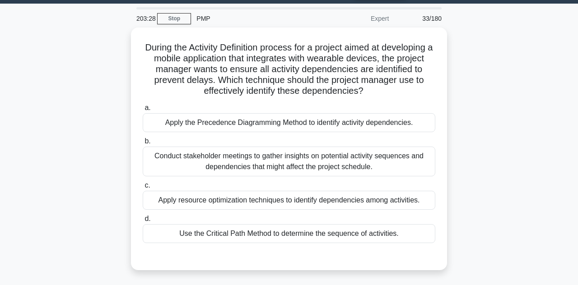
click at [376, 121] on div "Apply the Precedence Diagramming Method to identify activity dependencies." at bounding box center [289, 122] width 292 height 19
click at [143, 111] on input "a. Apply the Precedence Diagramming Method to identify activity dependencies." at bounding box center [143, 108] width 0 height 6
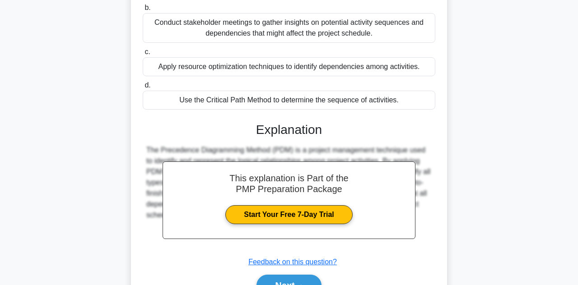
scroll to position [161, 0]
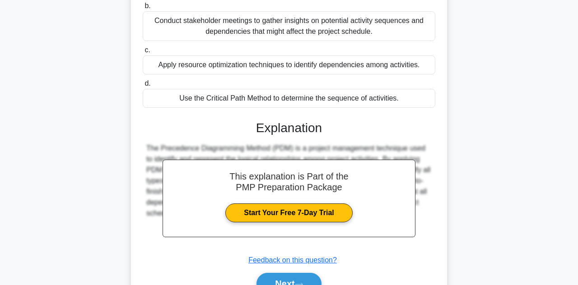
click at [302, 283] on button "Next" at bounding box center [288, 284] width 65 height 22
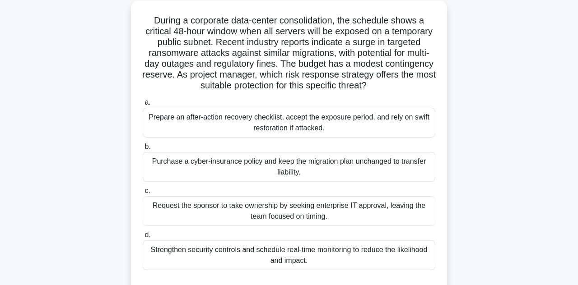
scroll to position [37, 0]
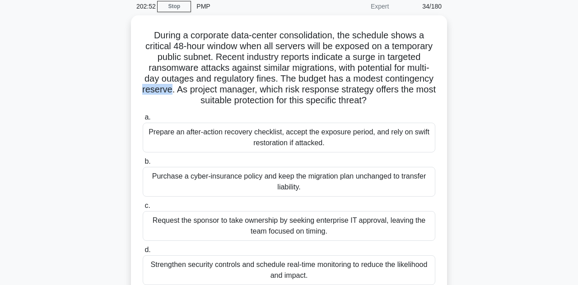
click at [475, 135] on div "During a corporate data-center consolidation, the schedule shows a critical 48-…" at bounding box center [289, 169] width 515 height 308
click at [390, 175] on div "Purchase a cyber-insurance policy and keep the migration plan unchanged to tran…" at bounding box center [289, 182] width 292 height 30
click at [143, 164] on input "b. Purchase a cyber-insurance policy and keep the migration plan unchanged to t…" at bounding box center [143, 161] width 0 height 6
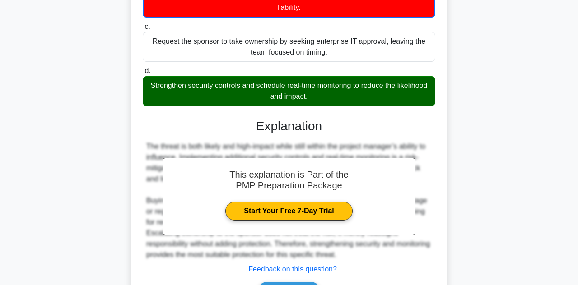
scroll to position [218, 0]
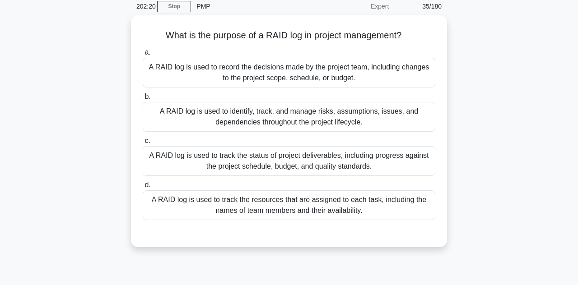
scroll to position [37, 0]
click at [32, 34] on div "What is the purpose of a RAID log in project management? .spinner_0XTQ{transfor…" at bounding box center [289, 137] width 515 height 243
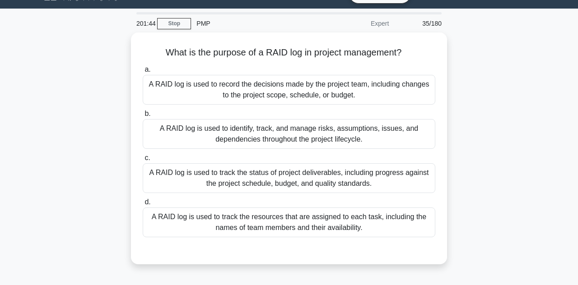
scroll to position [16, 0]
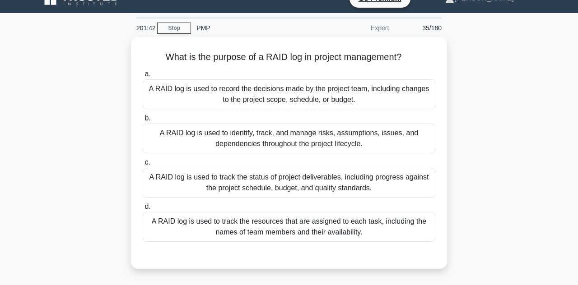
click at [378, 130] on div "A RAID log is used to identify, track, and manage risks, assumptions, issues, a…" at bounding box center [289, 139] width 292 height 30
click at [143, 121] on input "b. A RAID log is used to identify, track, and manage risks, assumptions, issues…" at bounding box center [143, 119] width 0 height 6
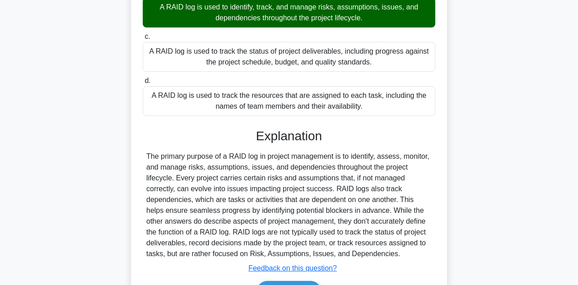
scroll to position [144, 0]
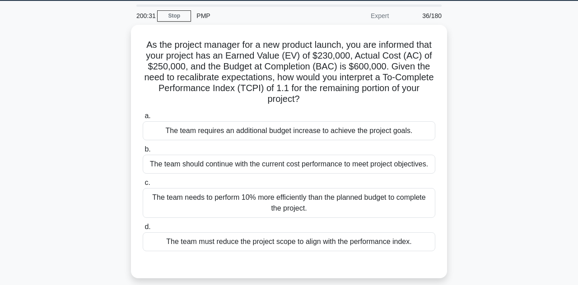
scroll to position [23, 0]
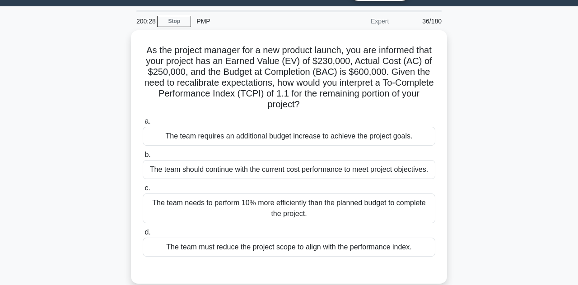
click at [309, 211] on div "The team needs to perform 10% more efficiently than the planned budget to compl…" at bounding box center [289, 209] width 292 height 30
click at [143, 191] on input "c. The team needs to perform 10% more efficiently than the planned budget to co…" at bounding box center [143, 189] width 0 height 6
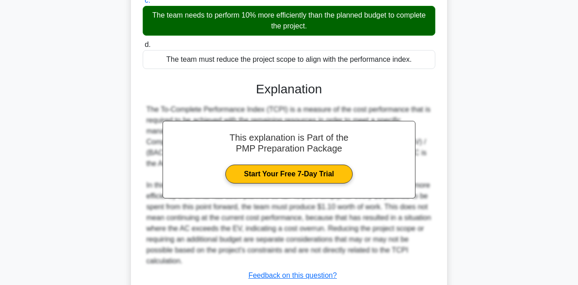
scroll to position [212, 0]
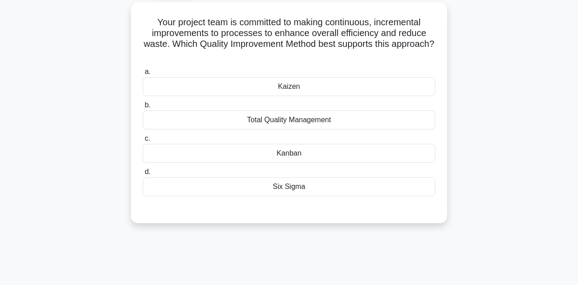
scroll to position [50, 0]
click at [323, 80] on div "Kaizen" at bounding box center [289, 87] width 292 height 19
click at [143, 76] on input "a. Kaizen" at bounding box center [143, 73] width 0 height 6
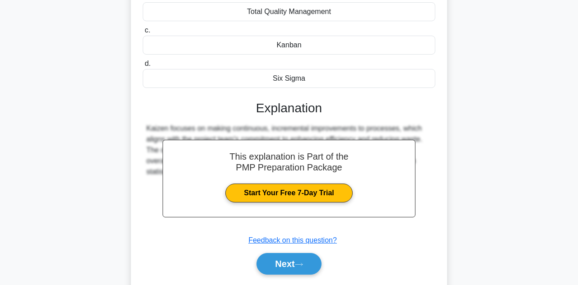
scroll to position [159, 0]
click at [300, 266] on button "Next" at bounding box center [288, 264] width 65 height 22
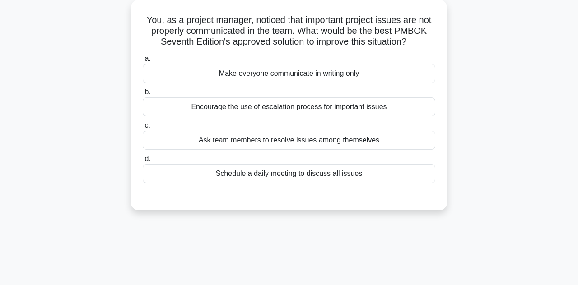
scroll to position [54, 0]
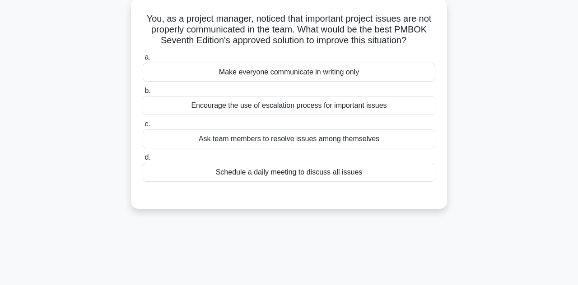
click at [358, 177] on div "Schedule a daily meeting to discuss all issues" at bounding box center [289, 172] width 292 height 19
click at [143, 161] on input "d. Schedule a daily meeting to discuss all issues" at bounding box center [143, 158] width 0 height 6
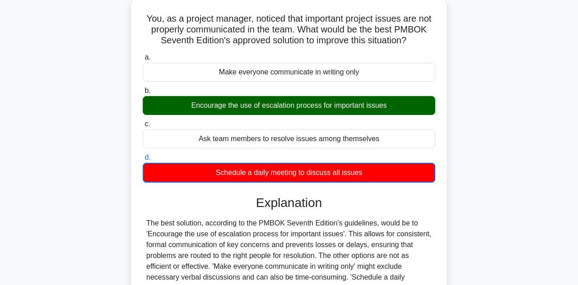
click at [435, 246] on div "a. Make everyone communicate in writing only b. Encourage the use of escalation…" at bounding box center [289, 215] width 294 height 330
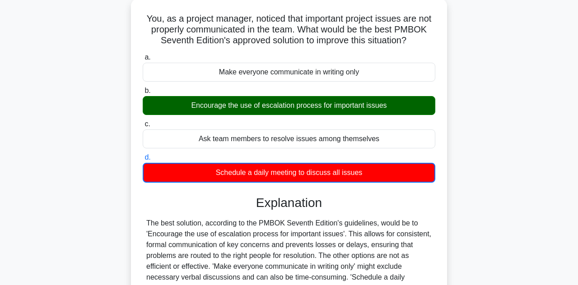
click at [435, 246] on div "a. Make everyone communicate in writing only b. Encourage the use of escalation…" at bounding box center [289, 215] width 294 height 330
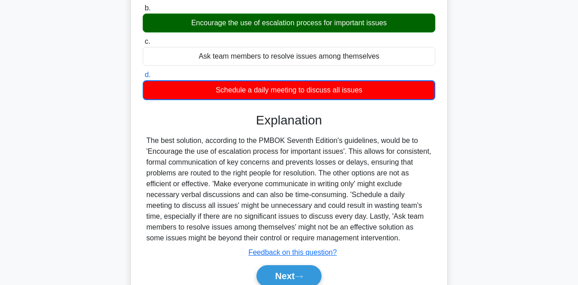
scroll to position [137, 0]
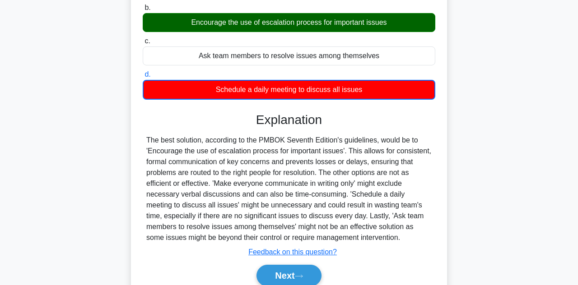
click at [308, 282] on button "Next" at bounding box center [288, 276] width 65 height 22
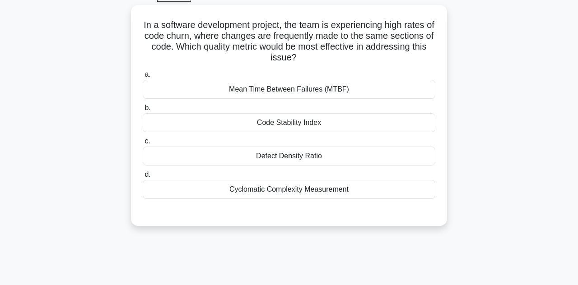
scroll to position [46, 0]
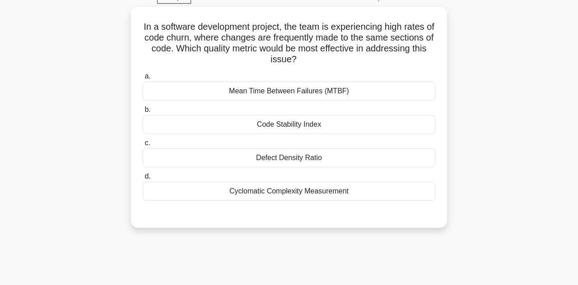
click at [32, 49] on div "In a software development project, the team is experiencing high rates of code …" at bounding box center [289, 123] width 515 height 232
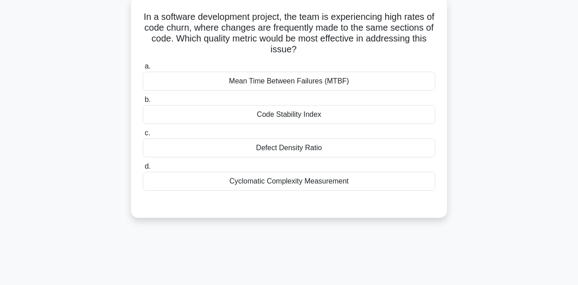
click at [32, 40] on div "In a software development project, the team is experiencing high rates of code …" at bounding box center [289, 113] width 515 height 232
click at [332, 105] on div "Code Stability Index" at bounding box center [289, 114] width 292 height 19
click at [143, 103] on input "b. Code Stability Index" at bounding box center [143, 100] width 0 height 6
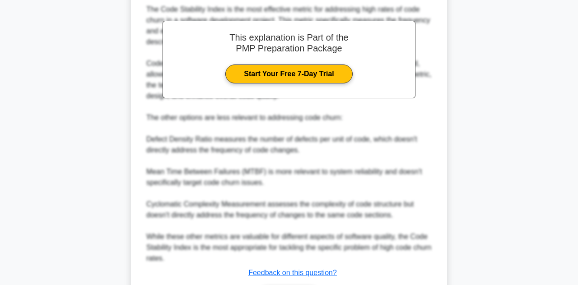
scroll to position [291, 0]
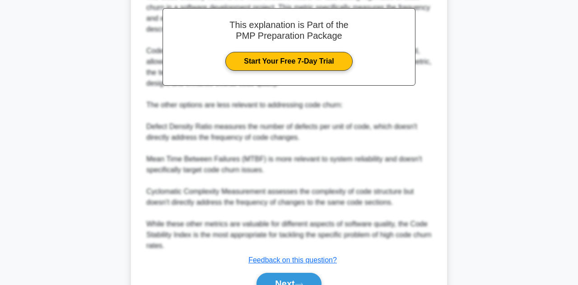
click at [300, 275] on button "Next" at bounding box center [288, 284] width 65 height 22
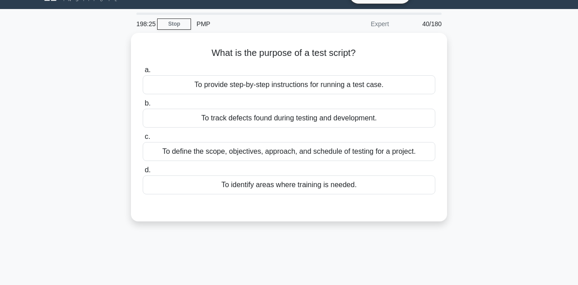
scroll to position [0, 0]
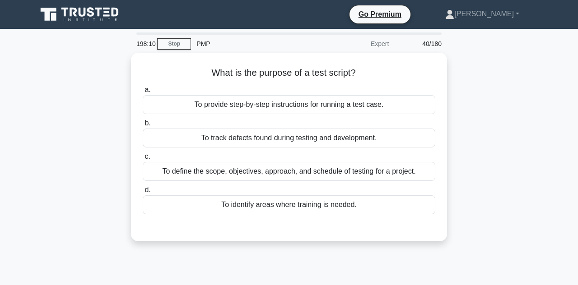
click at [366, 172] on div "To define the scope, objectives, approach, and schedule of testing for a projec…" at bounding box center [289, 171] width 292 height 19
click at [143, 160] on input "c. To define the scope, objectives, approach, and schedule of testing for a pro…" at bounding box center [143, 157] width 0 height 6
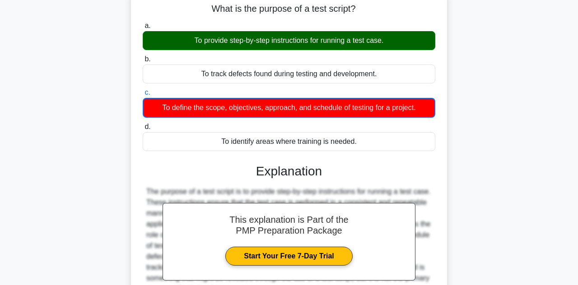
click at [352, 247] on link "Start Your Free 7-Day Trial" at bounding box center [288, 256] width 127 height 19
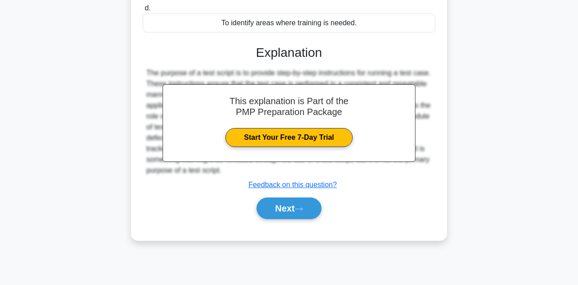
scroll to position [202, 0]
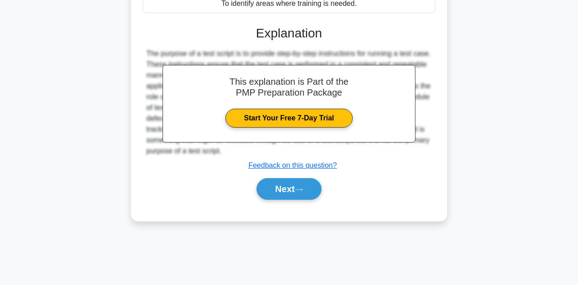
click at [303, 188] on icon at bounding box center [299, 189] width 8 height 5
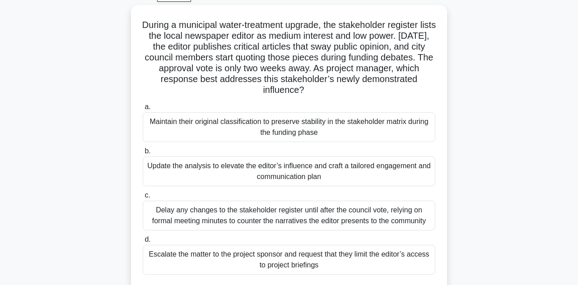
scroll to position [49, 0]
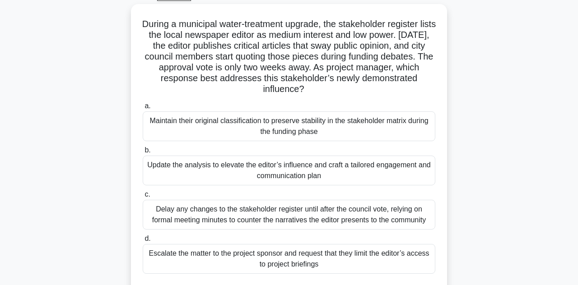
click at [368, 165] on div "Update the analysis to elevate the editor’s influence and craft a tailored enga…" at bounding box center [289, 171] width 292 height 30
click at [143, 153] on input "b. Update the analysis to elevate the editor’s influence and craft a tailored e…" at bounding box center [143, 151] width 0 height 6
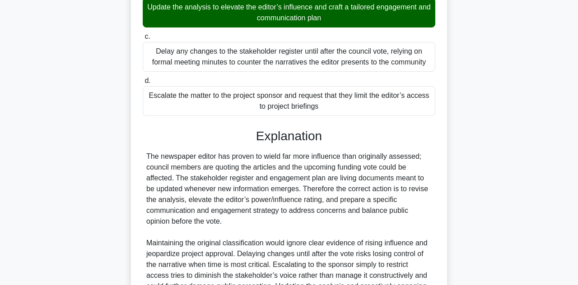
scroll to position [269, 0]
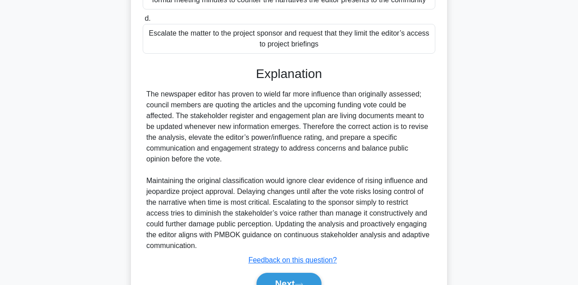
click at [301, 282] on icon at bounding box center [299, 284] width 8 height 5
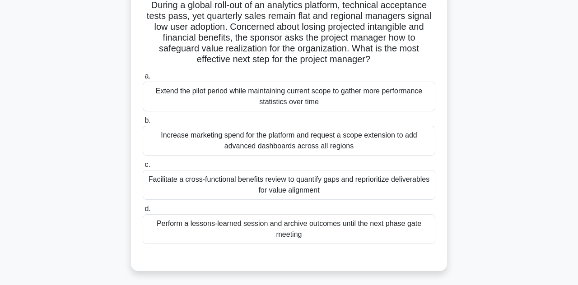
scroll to position [68, 0]
click at [281, 177] on div "Facilitate a cross-functional benefits review to quantify gaps and reprioritize…" at bounding box center [289, 185] width 292 height 30
click at [143, 167] on input "c. Facilitate a cross-functional benefits review to quantify gaps and repriorit…" at bounding box center [143, 165] width 0 height 6
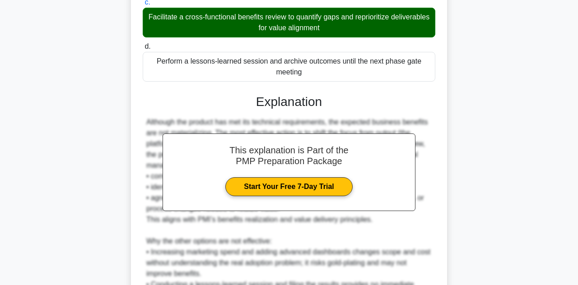
scroll to position [302, 0]
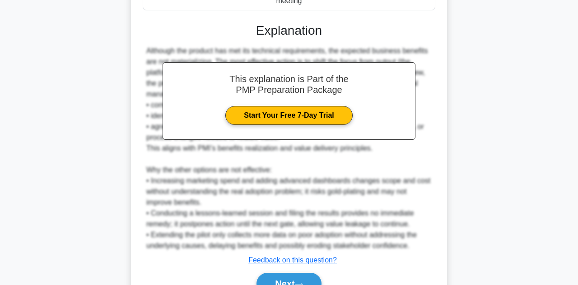
click at [297, 277] on button "Next" at bounding box center [288, 284] width 65 height 22
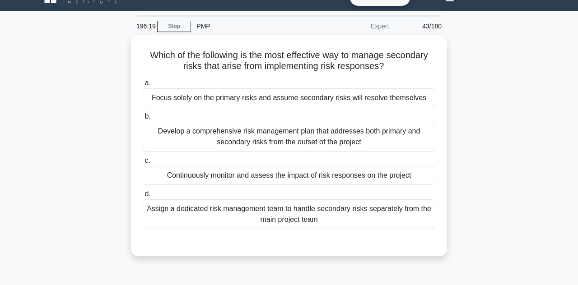
scroll to position [17, 0]
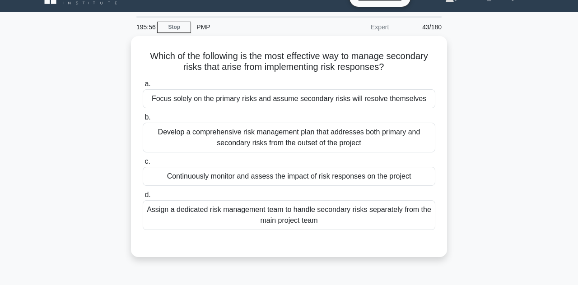
click at [66, 200] on div "Which of the following is the most effective way to manage secondary risks that…" at bounding box center [289, 152] width 515 height 232
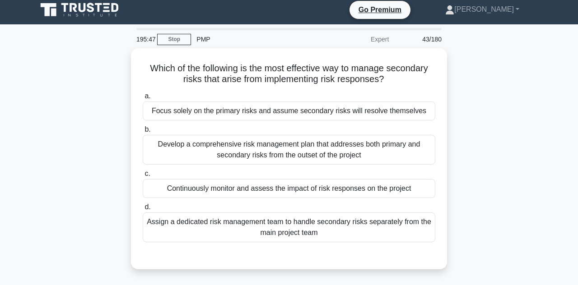
scroll to position [0, 0]
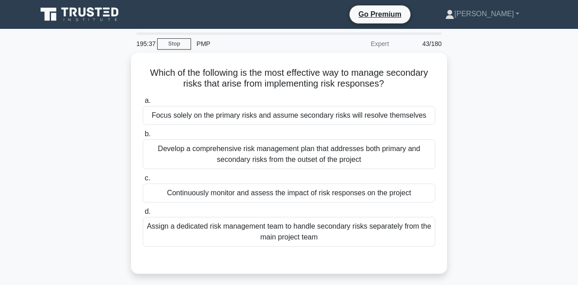
click at [291, 199] on div "Continuously monitor and assess the impact of risk responses on the project" at bounding box center [289, 193] width 292 height 19
click at [143, 181] on input "c. Continuously monitor and assess the impact of risk responses on the project" at bounding box center [143, 179] width 0 height 6
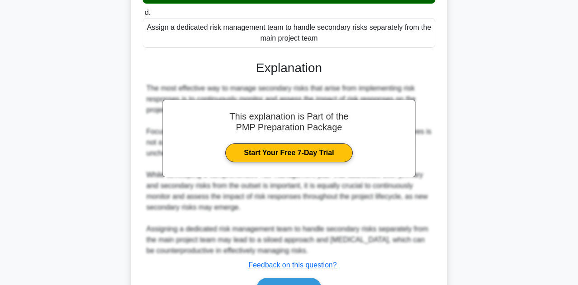
scroll to position [204, 0]
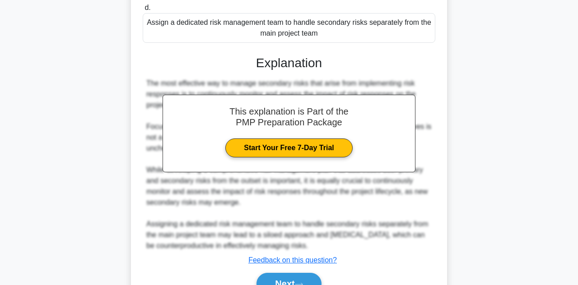
click at [289, 275] on button "Next" at bounding box center [288, 284] width 65 height 22
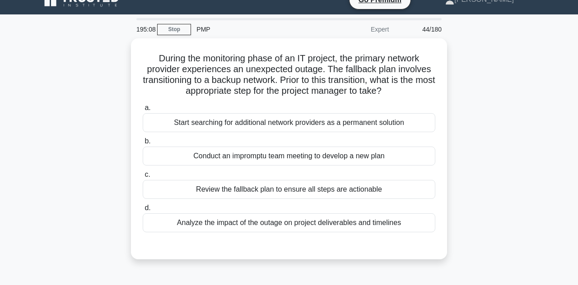
scroll to position [34, 0]
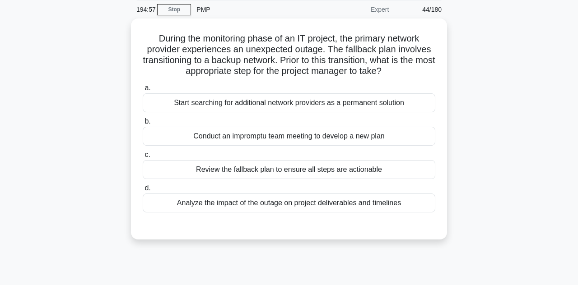
click at [294, 199] on div "Analyze the impact of the outage on project deliverables and timelines" at bounding box center [289, 203] width 292 height 19
click at [143, 191] on input "d. Analyze the impact of the outage on project deliverables and timelines" at bounding box center [143, 189] width 0 height 6
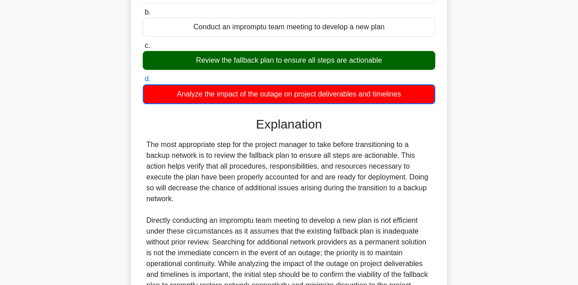
scroll to position [195, 0]
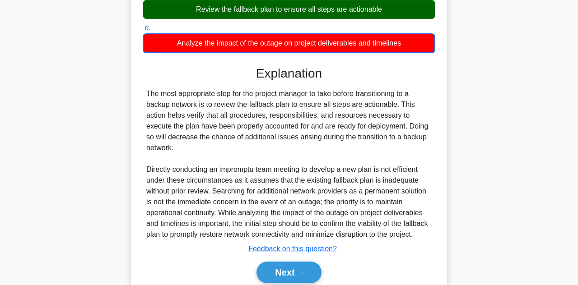
click at [297, 283] on button "Next" at bounding box center [288, 273] width 65 height 22
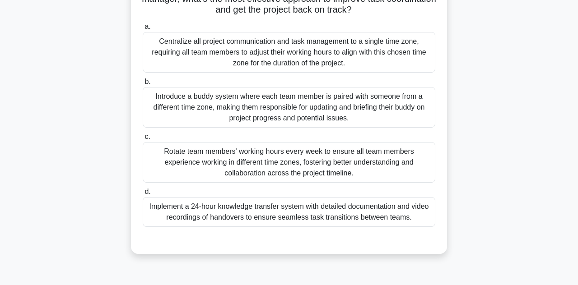
scroll to position [139, 0]
click at [303, 211] on div "Implement a 24-hour knowledge transfer system with detailed documentation and v…" at bounding box center [289, 212] width 292 height 30
click at [143, 195] on input "d. Implement a 24-hour knowledge transfer system with detailed documentation an…" at bounding box center [143, 192] width 0 height 6
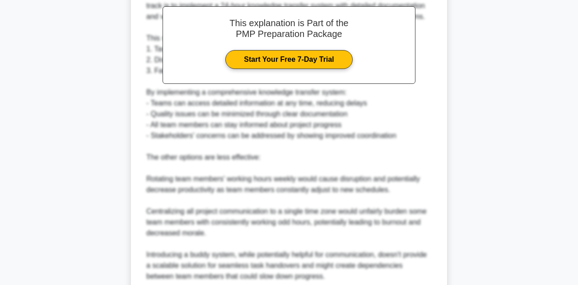
scroll to position [442, 0]
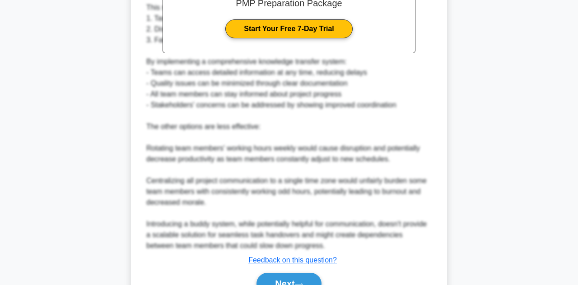
click at [298, 282] on icon at bounding box center [299, 284] width 8 height 5
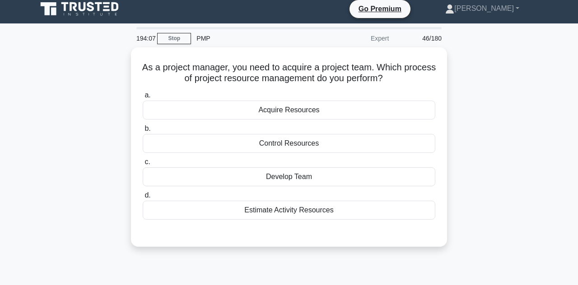
scroll to position [5, 0]
click at [300, 108] on div "Acquire Resources" at bounding box center [289, 110] width 292 height 19
click at [143, 98] on input "a. Acquire Resources" at bounding box center [143, 96] width 0 height 6
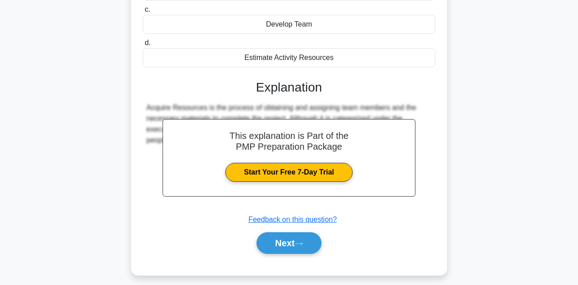
scroll to position [159, 0]
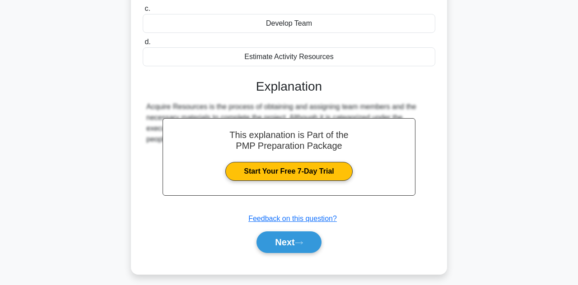
click at [279, 237] on button "Next" at bounding box center [288, 243] width 65 height 22
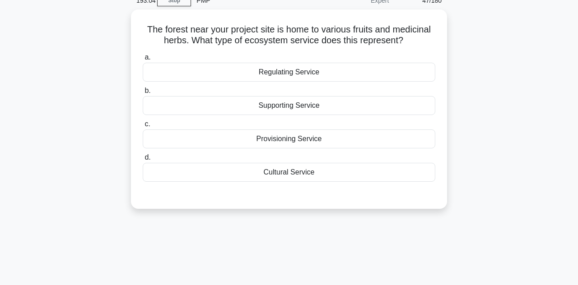
scroll to position [45, 0]
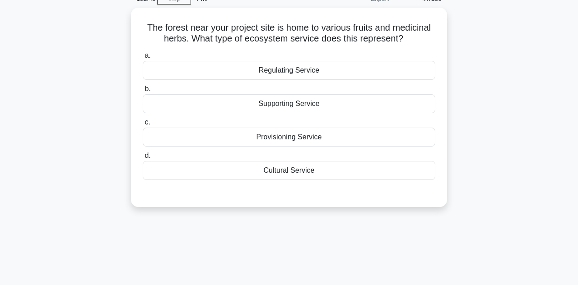
click at [345, 133] on div "Provisioning Service" at bounding box center [289, 137] width 292 height 19
click at [143, 125] on input "c. Provisioning Service" at bounding box center [143, 123] width 0 height 6
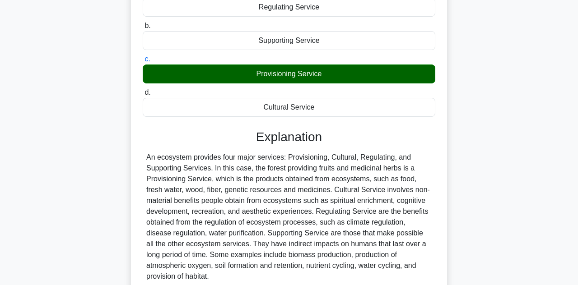
scroll to position [109, 0]
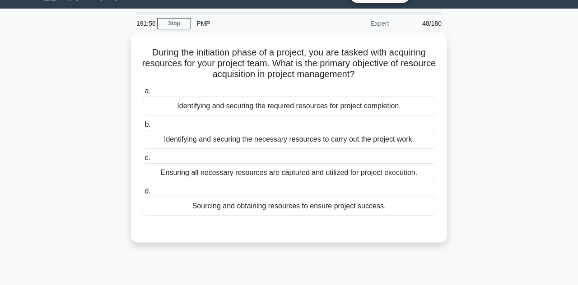
scroll to position [28, 0]
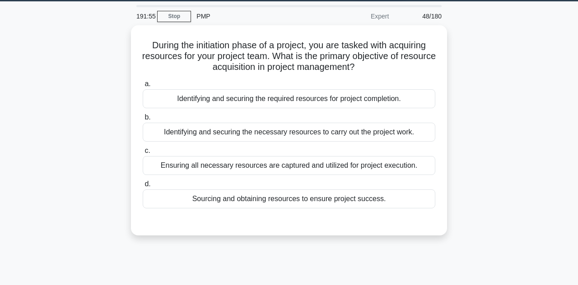
click at [392, 136] on div "Identifying and securing the necessary resources to carry out the project work." at bounding box center [289, 132] width 292 height 19
click at [143, 121] on input "b. Identifying and securing the necessary resources to carry out the project wo…" at bounding box center [143, 118] width 0 height 6
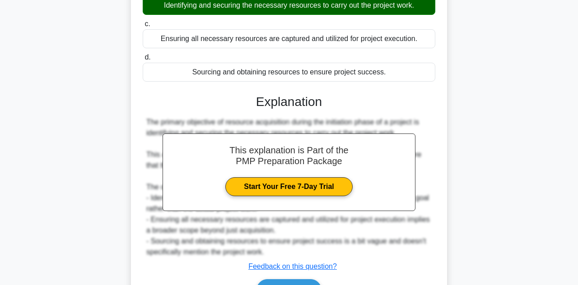
scroll to position [161, 0]
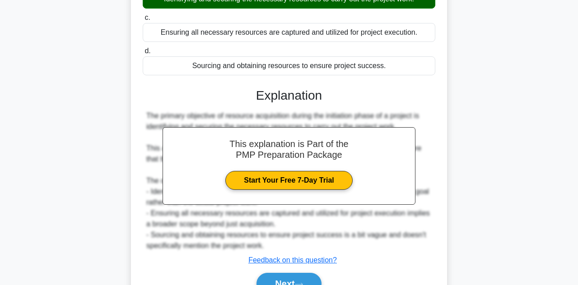
click at [293, 274] on button "Next" at bounding box center [288, 284] width 65 height 22
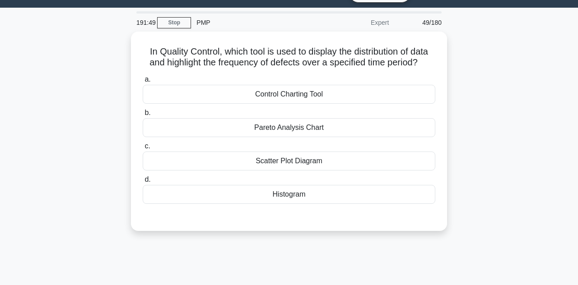
scroll to position [21, 0]
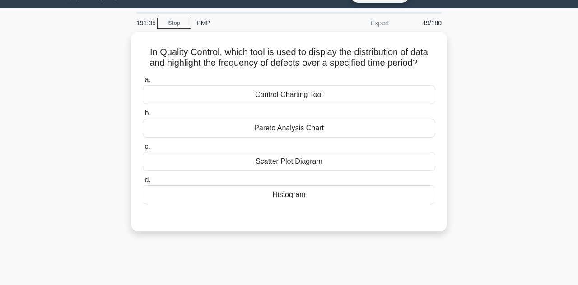
click at [328, 191] on div "Histogram" at bounding box center [289, 195] width 292 height 19
click at [143, 183] on input "d. Histogram" at bounding box center [143, 180] width 0 height 6
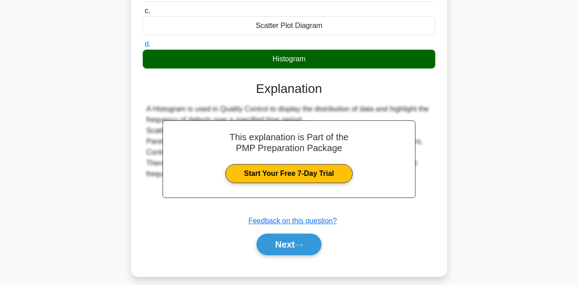
scroll to position [159, 0]
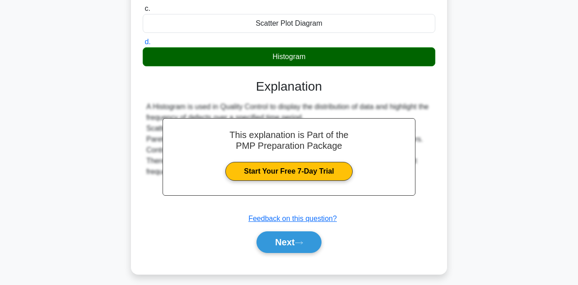
click at [307, 245] on button "Next" at bounding box center [288, 243] width 65 height 22
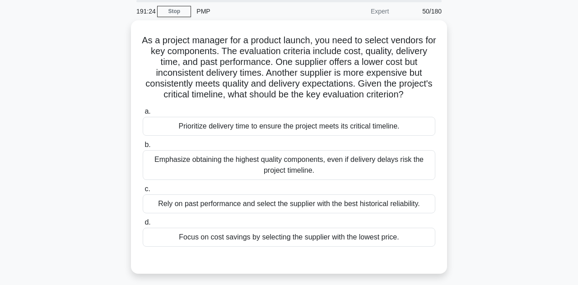
scroll to position [14, 0]
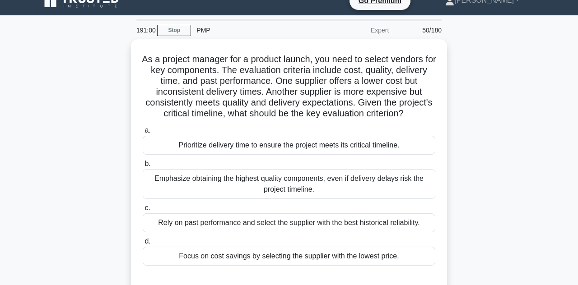
click at [33, 221] on div "As a project manager for a product launch, you need to select vendors for key c…" at bounding box center [289, 171] width 515 height 264
click at [32, 221] on div "As a project manager for a product launch, you need to select vendors for key c…" at bounding box center [289, 171] width 515 height 264
click at [33, 212] on div "As a project manager for a product launch, you need to select vendors for key c…" at bounding box center [289, 171] width 515 height 264
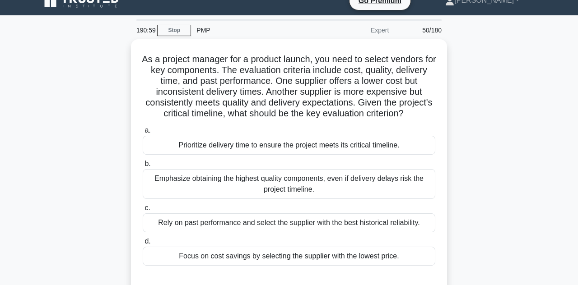
click at [33, 212] on div "As a project manager for a product launch, you need to select vendors for key c…" at bounding box center [289, 171] width 515 height 264
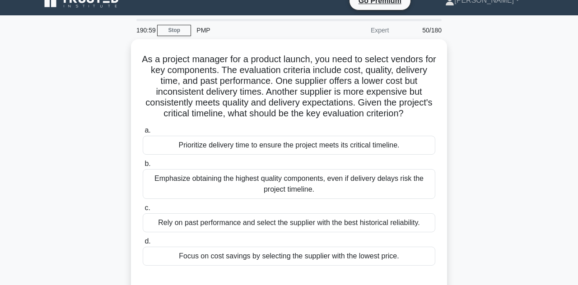
click at [33, 212] on div "As a project manager for a product launch, you need to select vendors for key c…" at bounding box center [289, 171] width 515 height 264
click at [32, 212] on div "As a project manager for a product launch, you need to select vendors for key c…" at bounding box center [289, 171] width 515 height 264
click at [33, 212] on div "As a project manager for a product launch, you need to select vendors for key c…" at bounding box center [289, 171] width 515 height 264
click at [32, 212] on div "As a project manager for a product launch, you need to select vendors for key c…" at bounding box center [289, 171] width 515 height 264
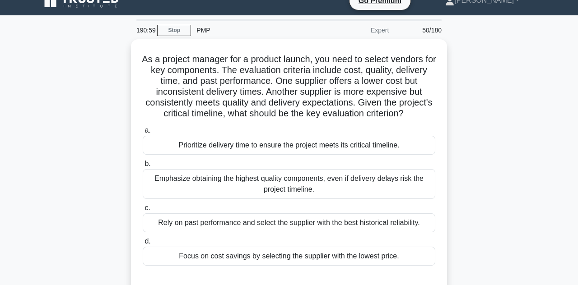
click at [32, 212] on div "As a project manager for a product launch, you need to select vendors for key c…" at bounding box center [289, 171] width 515 height 264
click at [33, 212] on div "As a project manager for a product launch, you need to select vendors for key c…" at bounding box center [289, 171] width 515 height 264
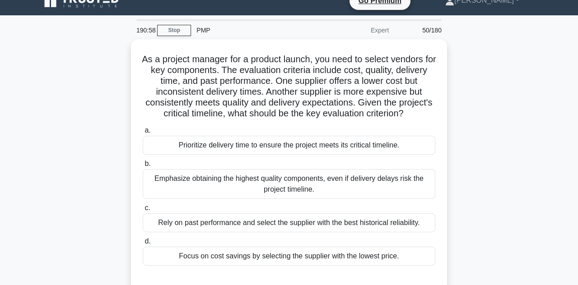
click at [32, 212] on div "As a project manager for a product launch, you need to select vendors for key c…" at bounding box center [289, 171] width 515 height 264
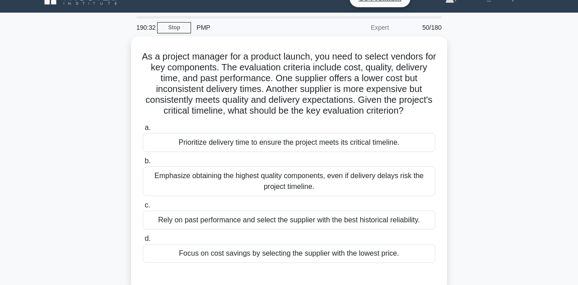
scroll to position [17, 0]
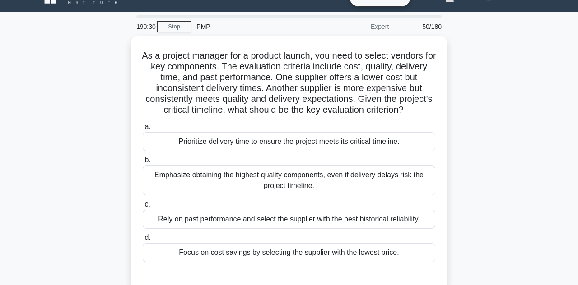
click at [361, 144] on div "Prioritize delivery time to ensure the project meets its critical timeline." at bounding box center [289, 141] width 292 height 19
click at [143, 130] on input "a. Prioritize delivery time to ensure the project meets its critical timeline." at bounding box center [143, 127] width 0 height 6
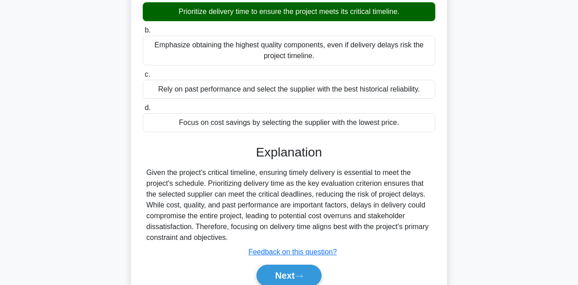
scroll to position [148, 0]
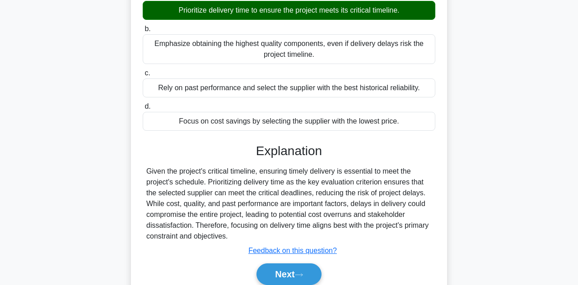
click at [314, 278] on button "Next" at bounding box center [288, 275] width 65 height 22
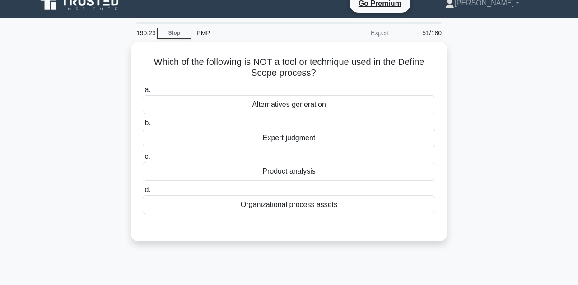
scroll to position [9, 0]
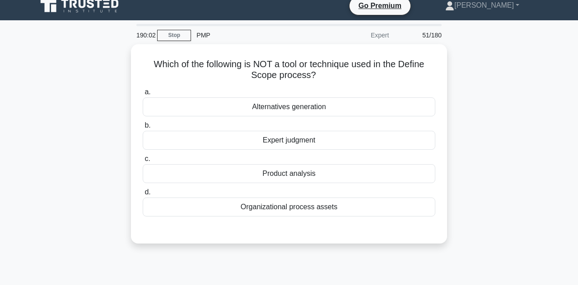
click at [333, 207] on div "Organizational process assets" at bounding box center [289, 207] width 292 height 19
click at [143, 195] on input "d. Organizational process assets" at bounding box center [143, 193] width 0 height 6
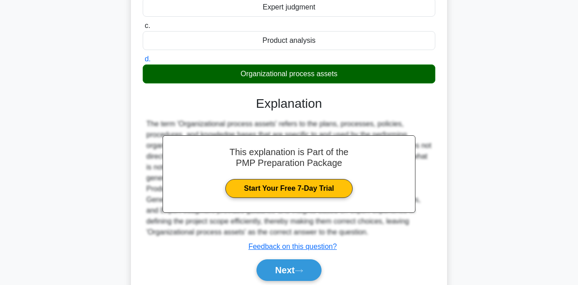
scroll to position [143, 0]
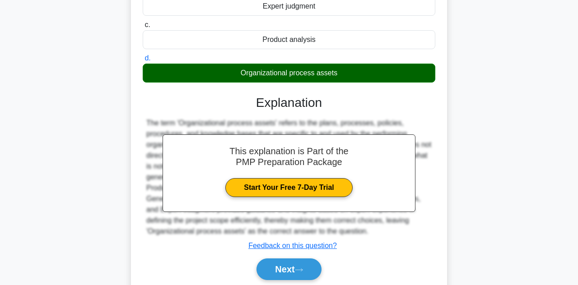
click at [303, 268] on icon at bounding box center [299, 270] width 8 height 5
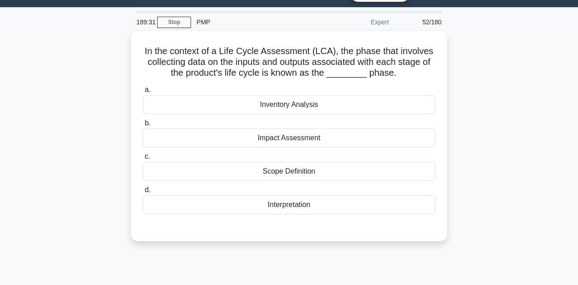
scroll to position [27, 0]
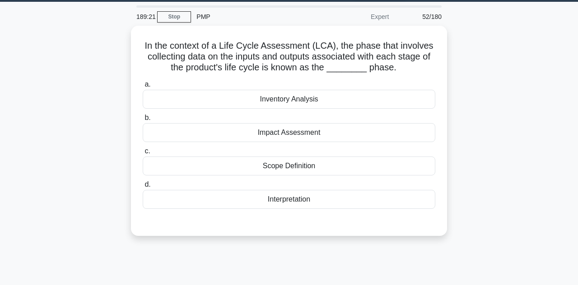
click at [32, 160] on div "In the context of a Life Cycle Assessment (LCA), the phase that involves collec…" at bounding box center [289, 136] width 515 height 221
click at [324, 131] on div "Impact Assessment" at bounding box center [289, 132] width 292 height 19
click at [143, 121] on input "b. Impact Assessment" at bounding box center [143, 118] width 0 height 6
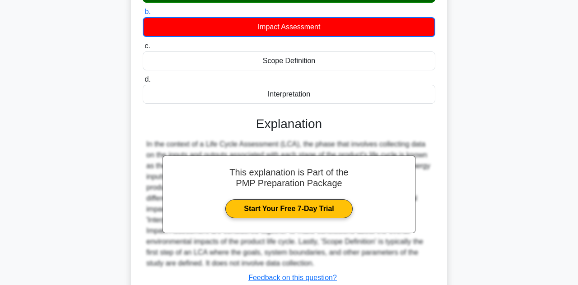
scroll to position [134, 0]
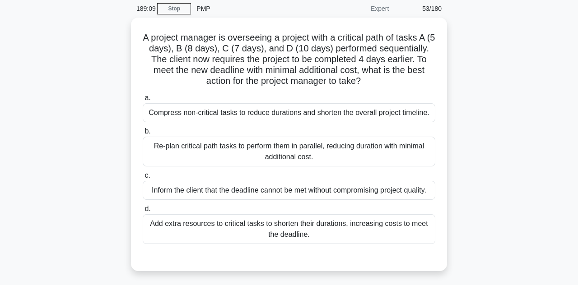
scroll to position [34, 0]
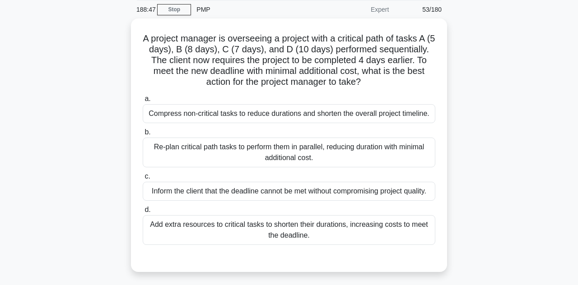
click at [32, 167] on div "A project manager is overseeing a project with a critical path of tasks A (5 da…" at bounding box center [289, 151] width 515 height 264
click at [32, 168] on div "A project manager is overseeing a project with a critical path of tasks A (5 da…" at bounding box center [289, 151] width 515 height 264
click at [39, 167] on div "A project manager is overseeing a project with a critical path of tasks A (5 da…" at bounding box center [289, 151] width 515 height 264
click at [38, 167] on div "A project manager is overseeing a project with a critical path of tasks A (5 da…" at bounding box center [289, 151] width 515 height 264
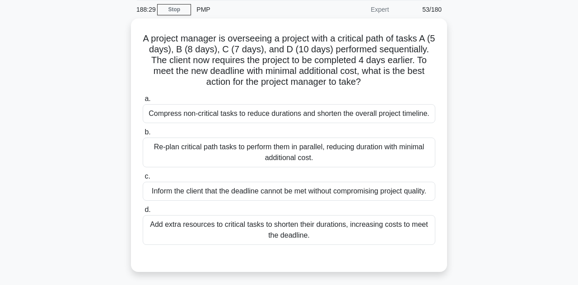
click at [39, 167] on div "A project manager is overseeing a project with a critical path of tasks A (5 da…" at bounding box center [289, 151] width 515 height 264
click at [38, 167] on div "A project manager is overseeing a project with a critical path of tasks A (5 da…" at bounding box center [289, 151] width 515 height 264
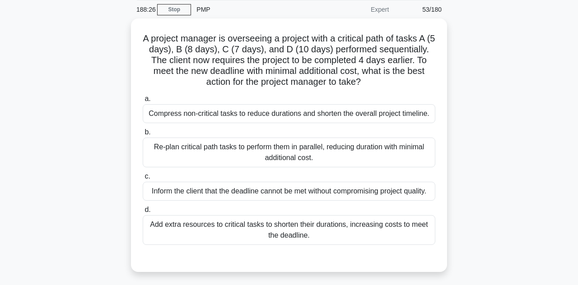
click at [472, 193] on div "A project manager is overseeing a project with a critical path of tasks A (5 da…" at bounding box center [289, 151] width 515 height 264
click at [382, 145] on div "Re-plan critical path tasks to perform them in parallel, reducing duration with…" at bounding box center [289, 153] width 292 height 30
click at [143, 135] on input "b. Re-plan critical path tasks to perform them in parallel, reducing duration w…" at bounding box center [143, 133] width 0 height 6
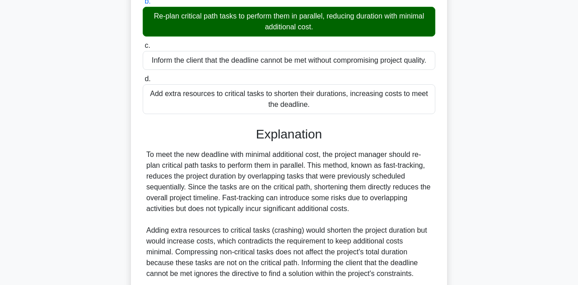
scroll to position [166, 0]
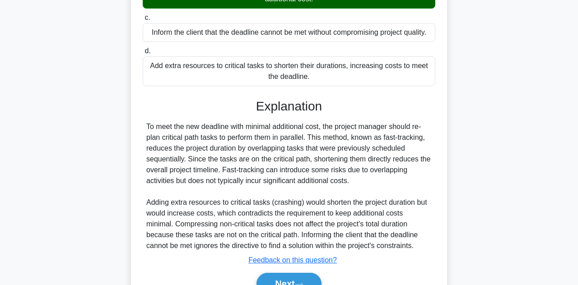
scroll to position [159, 0]
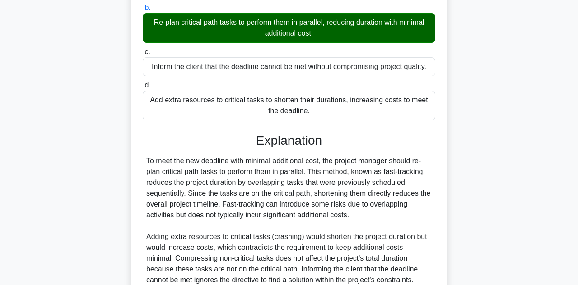
click at [294, 281] on div "187:51 Stop PMP Expert 54/180 A project manager is overseeing a project with a …" at bounding box center [289, 117] width 515 height 487
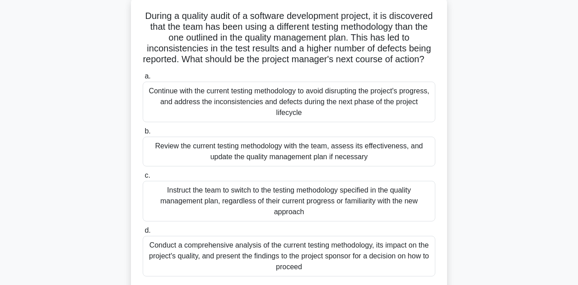
scroll to position [57, 0]
click at [18, 199] on main "187:07 Stop PMP Expert 54/180 During a quality audit of a software development …" at bounding box center [289, 201] width 578 height 459
click at [339, 272] on div "Conduct a comprehensive analysis of the current testing methodology, its impact…" at bounding box center [289, 256] width 292 height 41
click at [143, 234] on input "d. Conduct a comprehensive analysis of the current testing methodology, its imp…" at bounding box center [143, 231] width 0 height 6
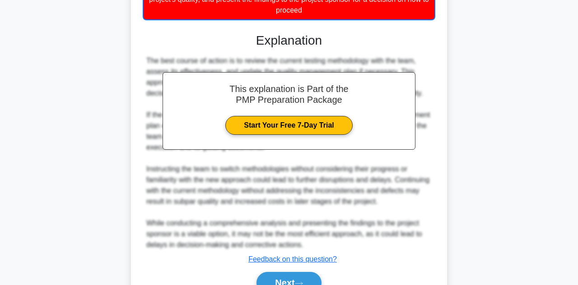
scroll to position [325, 0]
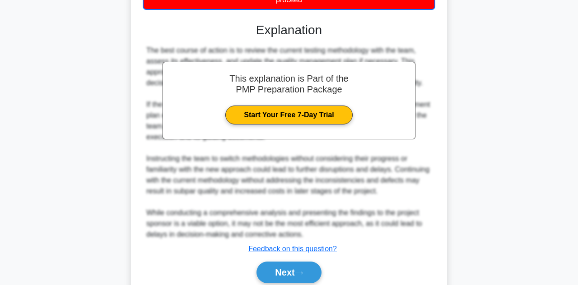
click at [311, 278] on button "Next" at bounding box center [288, 273] width 65 height 22
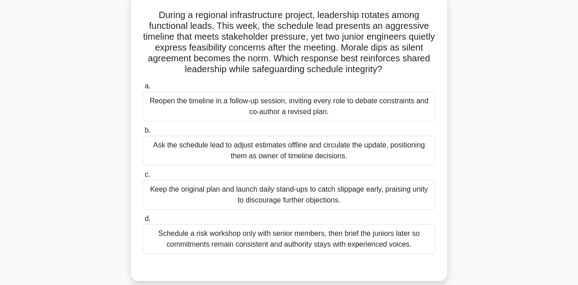
scroll to position [60, 0]
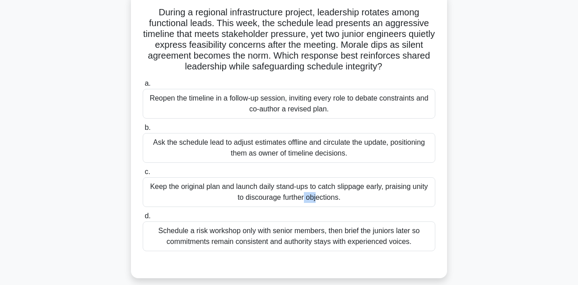
click at [479, 124] on div "During a regional infrastructure project, leadership rotates among functional l…" at bounding box center [289, 140] width 515 height 297
click at [458, 191] on div "During a regional infrastructure project, leadership rotates among functional l…" at bounding box center [289, 140] width 515 height 297
click at [374, 94] on div "Reopen the timeline in a follow-up session, inviting every role to debate const…" at bounding box center [289, 104] width 292 height 30
click at [143, 87] on input "a. Reopen the timeline in a follow-up session, inviting every role to debate co…" at bounding box center [143, 84] width 0 height 6
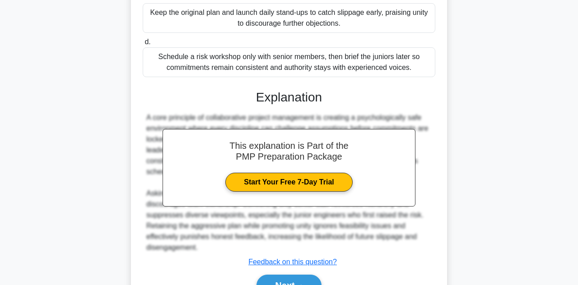
scroll to position [237, 0]
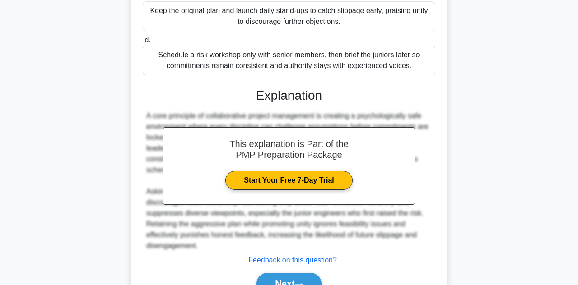
click at [298, 283] on button "Next" at bounding box center [288, 284] width 65 height 22
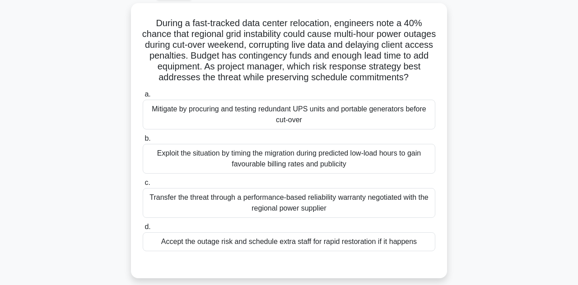
scroll to position [51, 0]
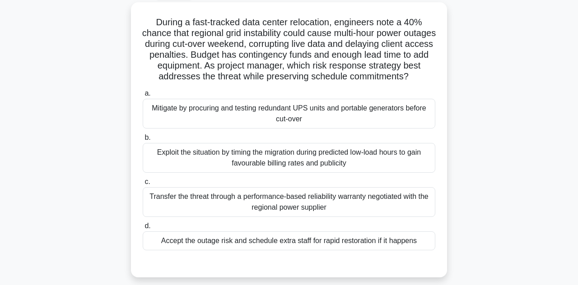
click at [43, 176] on div "During a fast-tracked data center relocation, engineers note a 40% chance that …" at bounding box center [289, 145] width 515 height 286
click at [53, 169] on div "During a fast-tracked data center relocation, engineers note a 40% chance that …" at bounding box center [289, 145] width 515 height 286
click at [54, 178] on div "During a fast-tracked data center relocation, engineers note a 40% chance that …" at bounding box center [289, 145] width 515 height 286
click at [53, 178] on div "During a fast-tracked data center relocation, engineers note a 40% chance that …" at bounding box center [289, 145] width 515 height 286
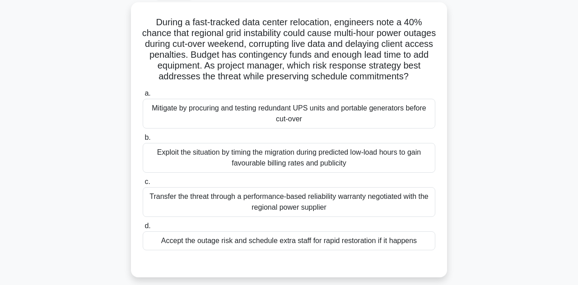
click at [54, 173] on div "During a fast-tracked data center relocation, engineers note a 40% chance that …" at bounding box center [289, 145] width 515 height 286
click at [42, 167] on div "During a fast-tracked data center relocation, engineers note a 40% chance that …" at bounding box center [289, 145] width 515 height 286
click at [42, 168] on div "During a fast-tracked data center relocation, engineers note a 40% chance that …" at bounding box center [289, 145] width 515 height 286
click at [372, 100] on div "Mitigate by procuring and testing redundant UPS units and portable generators b…" at bounding box center [289, 114] width 292 height 30
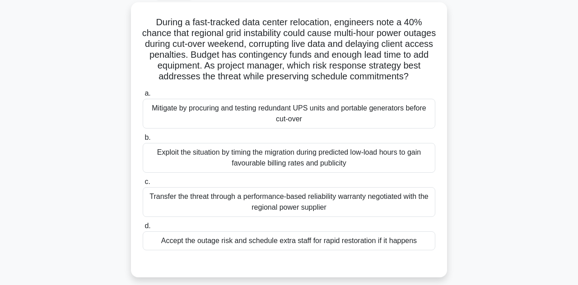
click at [143, 97] on input "a. Mitigate by procuring and testing redundant UPS units and portable generator…" at bounding box center [143, 94] width 0 height 6
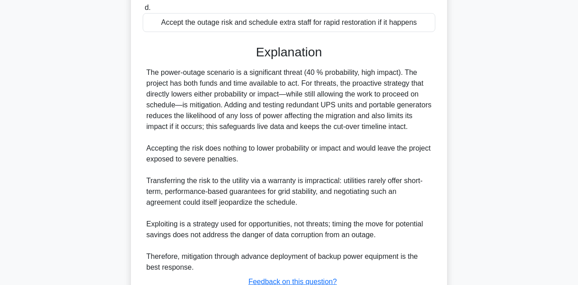
scroll to position [269, 0]
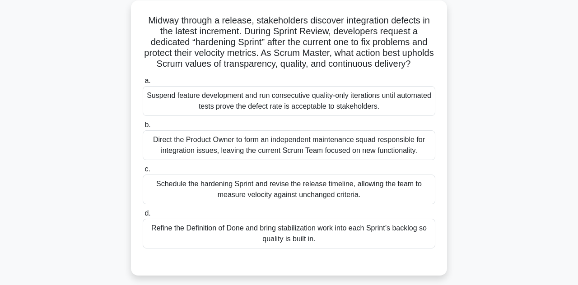
scroll to position [52, 0]
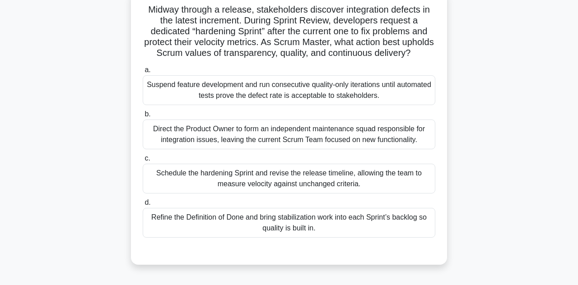
click at [33, 183] on div "Midway through a release, stakeholders discover integration defects in the late…" at bounding box center [289, 133] width 515 height 286
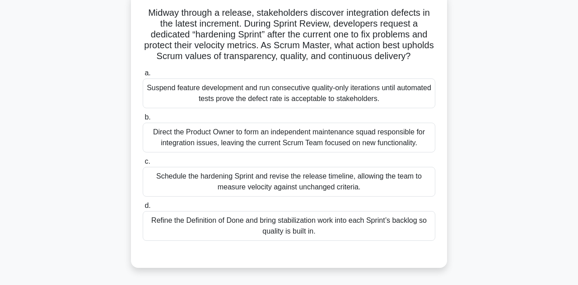
click at [32, 169] on div "Midway through a release, stakeholders discover integration defects in the late…" at bounding box center [289, 136] width 515 height 286
click at [33, 174] on div "Midway through a release, stakeholders discover integration defects in the late…" at bounding box center [289, 136] width 515 height 286
click at [35, 170] on div "Midway through a release, stakeholders discover integration defects in the late…" at bounding box center [289, 136] width 515 height 286
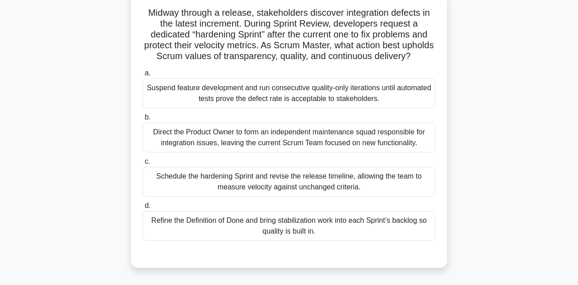
click at [33, 180] on div "Midway through a release, stakeholders discover integration defects in the late…" at bounding box center [289, 136] width 515 height 286
click at [341, 194] on div "Schedule the hardening Sprint and revise the release timeline, allowing the tea…" at bounding box center [289, 182] width 292 height 30
click at [143, 164] on input "c. Schedule the hardening Sprint and revise the release timeline, allowing the …" at bounding box center [143, 161] width 0 height 6
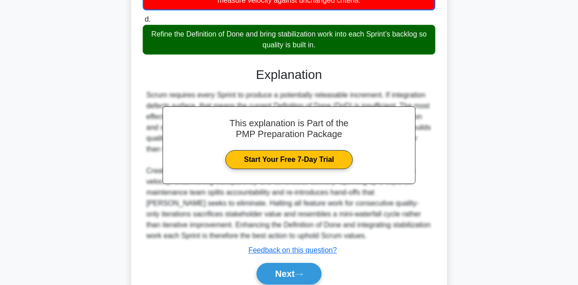
scroll to position [249, 0]
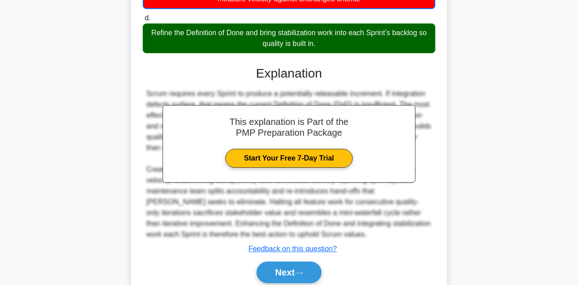
click at [308, 279] on button "Next" at bounding box center [288, 273] width 65 height 22
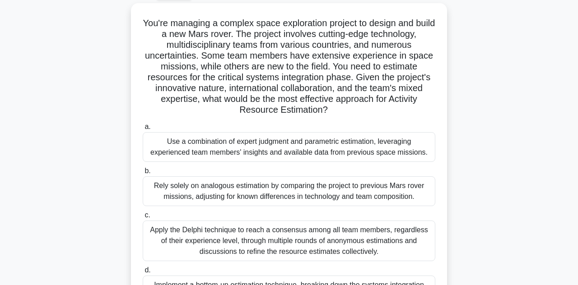
scroll to position [51, 0]
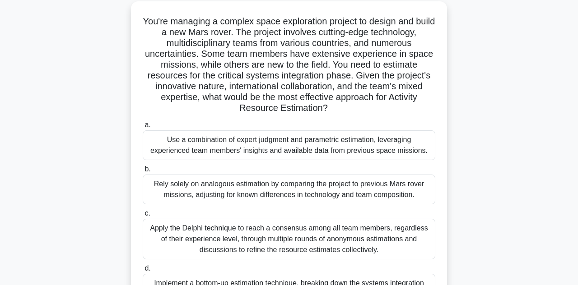
click at [143, 272] on input "d. Implement a bottom-up estimation technique, breaking down the systems integr…" at bounding box center [143, 269] width 0 height 6
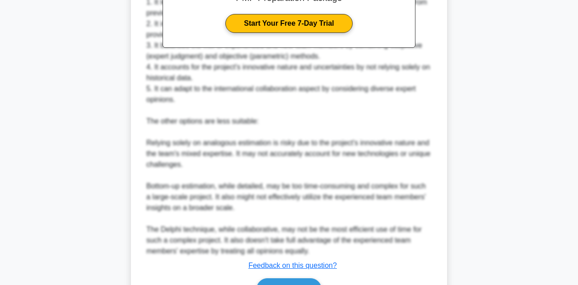
scroll to position [455, 0]
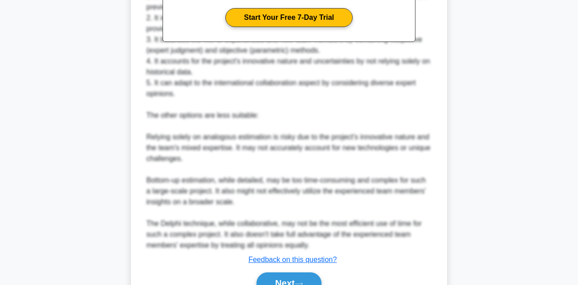
click at [299, 282] on icon at bounding box center [299, 284] width 8 height 5
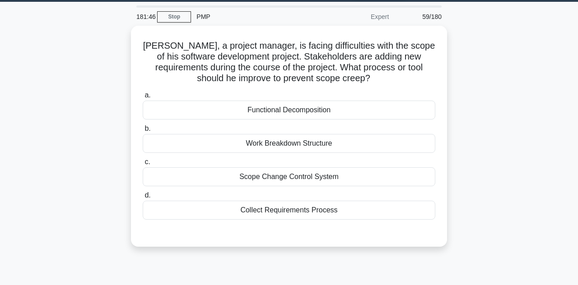
scroll to position [27, 0]
click at [23, 195] on main "181:24 Stop PMP Expert 59/180 John, a project manager, is facing difficulties w…" at bounding box center [289, 231] width 578 height 459
click at [27, 189] on main "181:24 Stop PMP Expert 59/180 John, a project manager, is facing difficulties w…" at bounding box center [289, 231] width 578 height 459
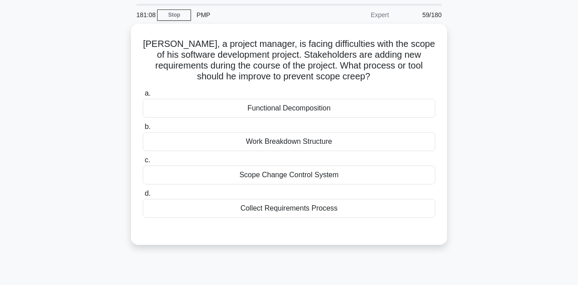
click at [334, 213] on div "Collect Requirements Process" at bounding box center [289, 208] width 292 height 19
click at [143, 197] on input "d. Collect Requirements Process" at bounding box center [143, 194] width 0 height 6
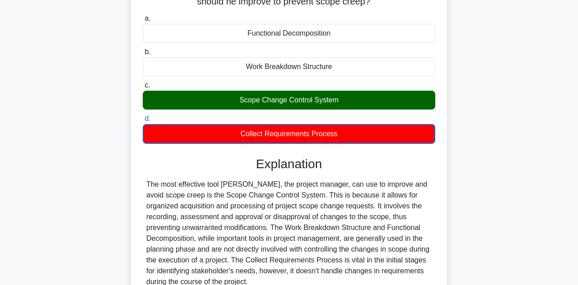
scroll to position [104, 0]
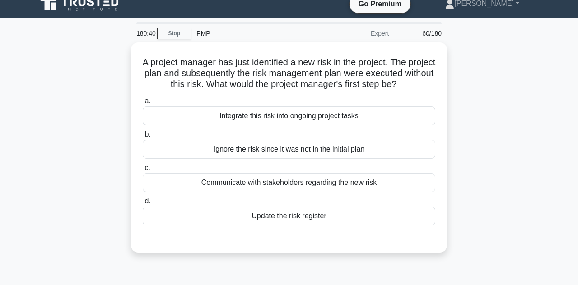
scroll to position [12, 0]
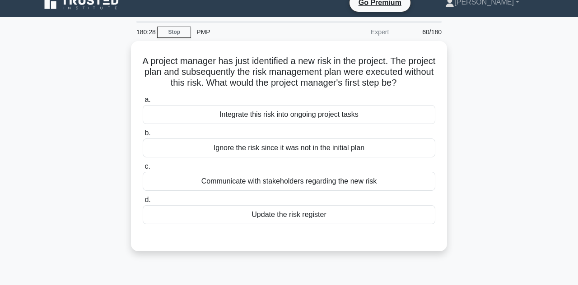
click at [322, 212] on div "Update the risk register" at bounding box center [289, 214] width 292 height 19
click at [143, 203] on input "d. Update the risk register" at bounding box center [143, 200] width 0 height 6
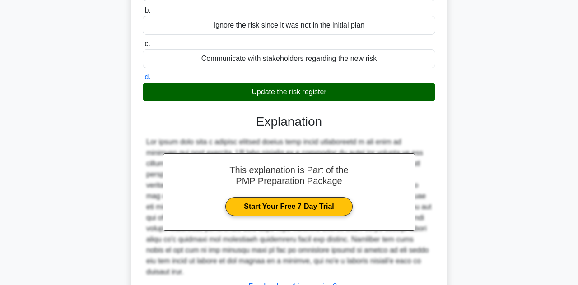
scroll to position [0, 0]
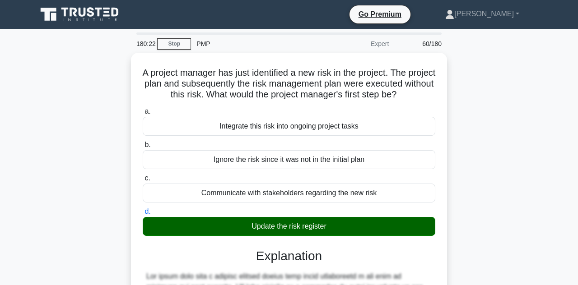
click at [175, 43] on link "Stop" at bounding box center [174, 43] width 34 height 11
click at [177, 46] on link "Stop" at bounding box center [174, 43] width 34 height 11
